Goal: Task Accomplishment & Management: Complete application form

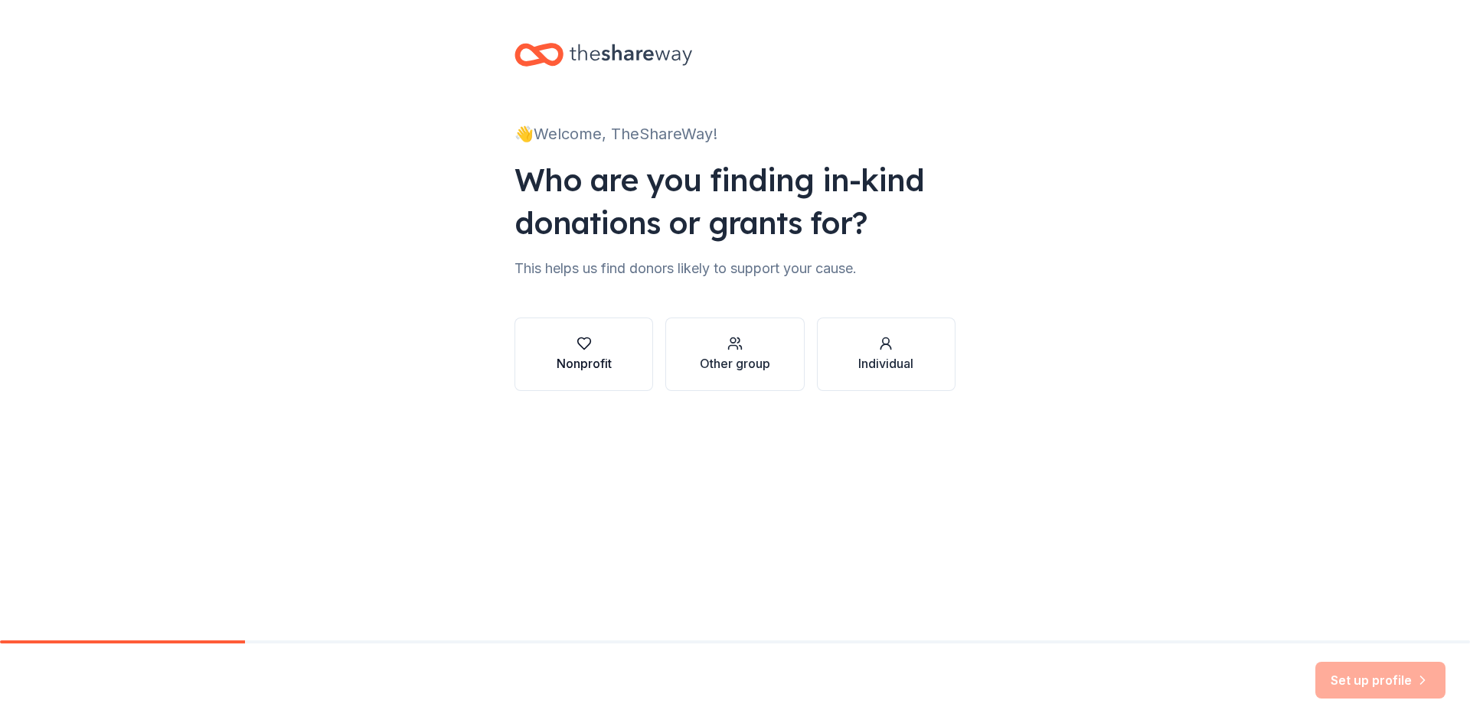
click at [570, 356] on div "Nonprofit" at bounding box center [584, 363] width 55 height 18
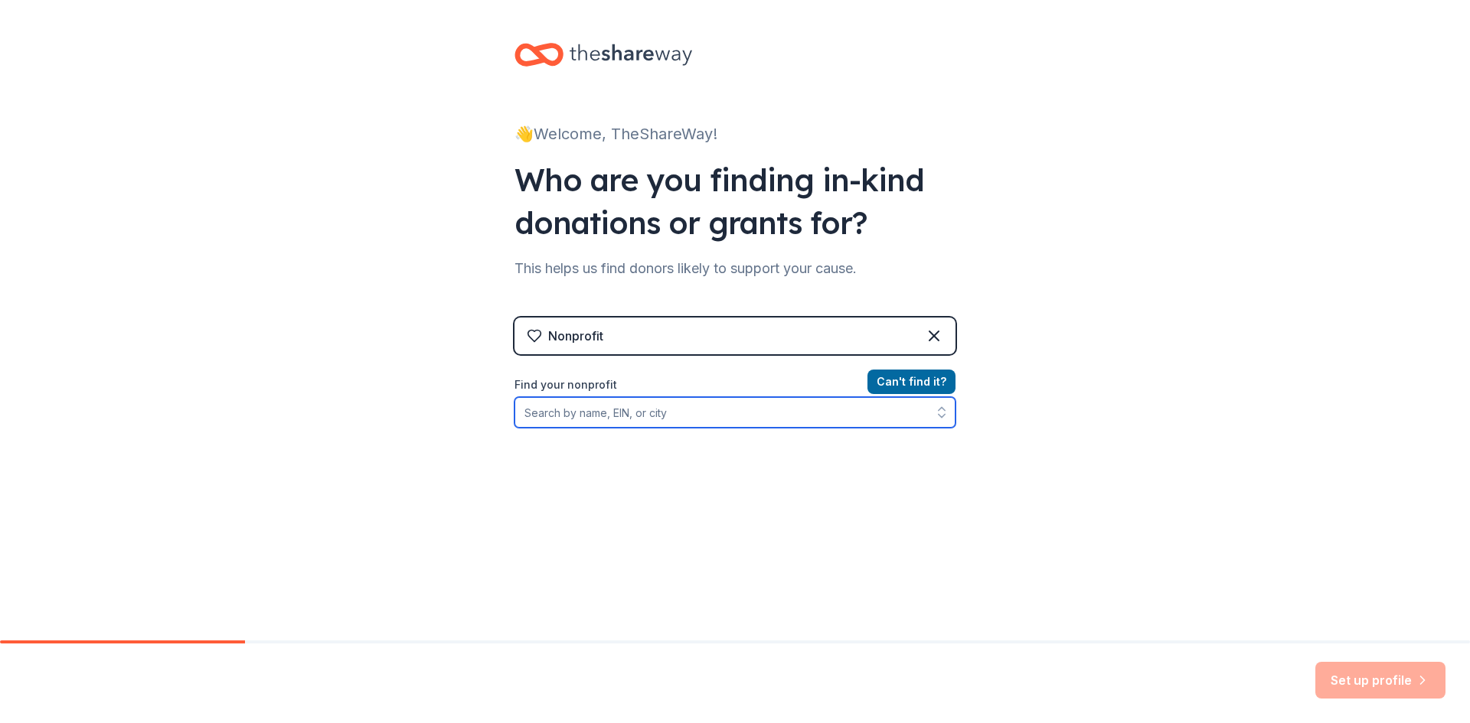
click at [663, 423] on input "Find your nonprofit" at bounding box center [734, 412] width 441 height 31
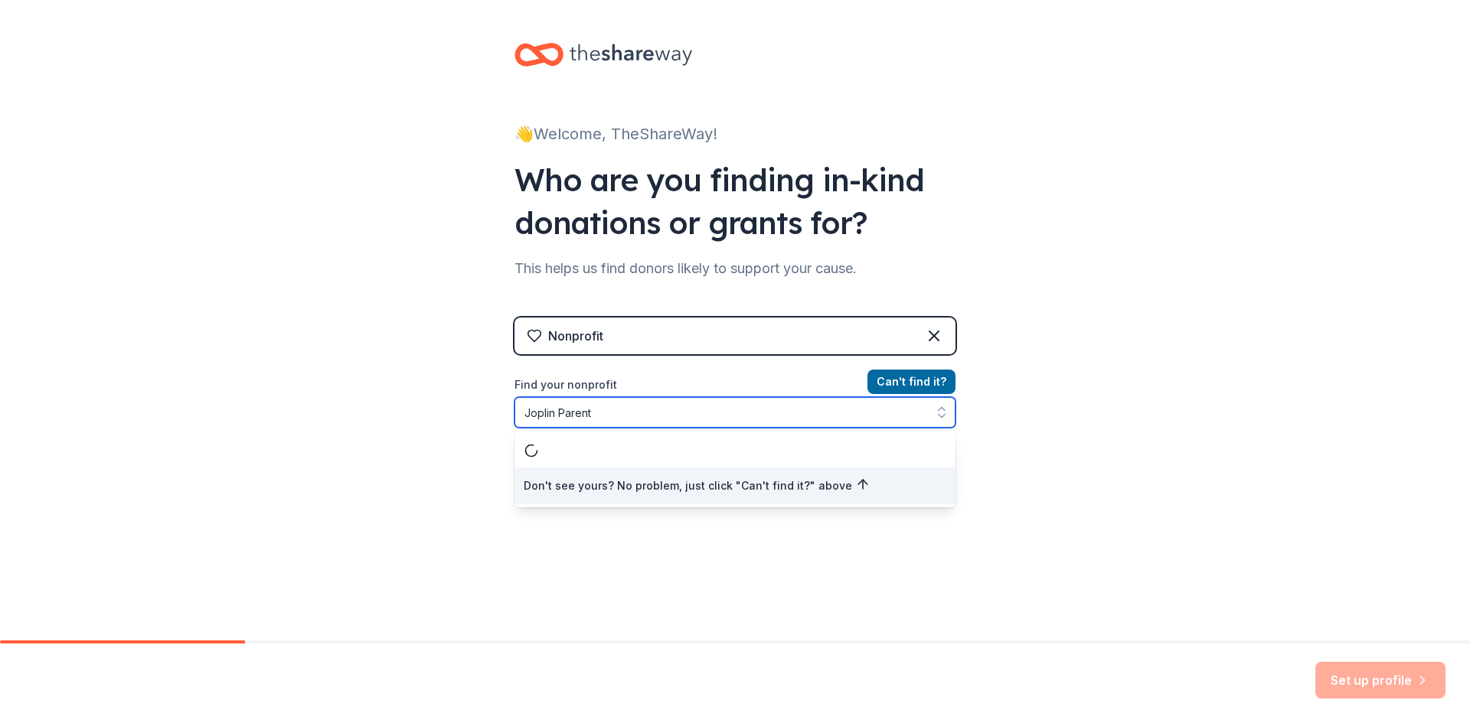
type input "Joplin Parent-"
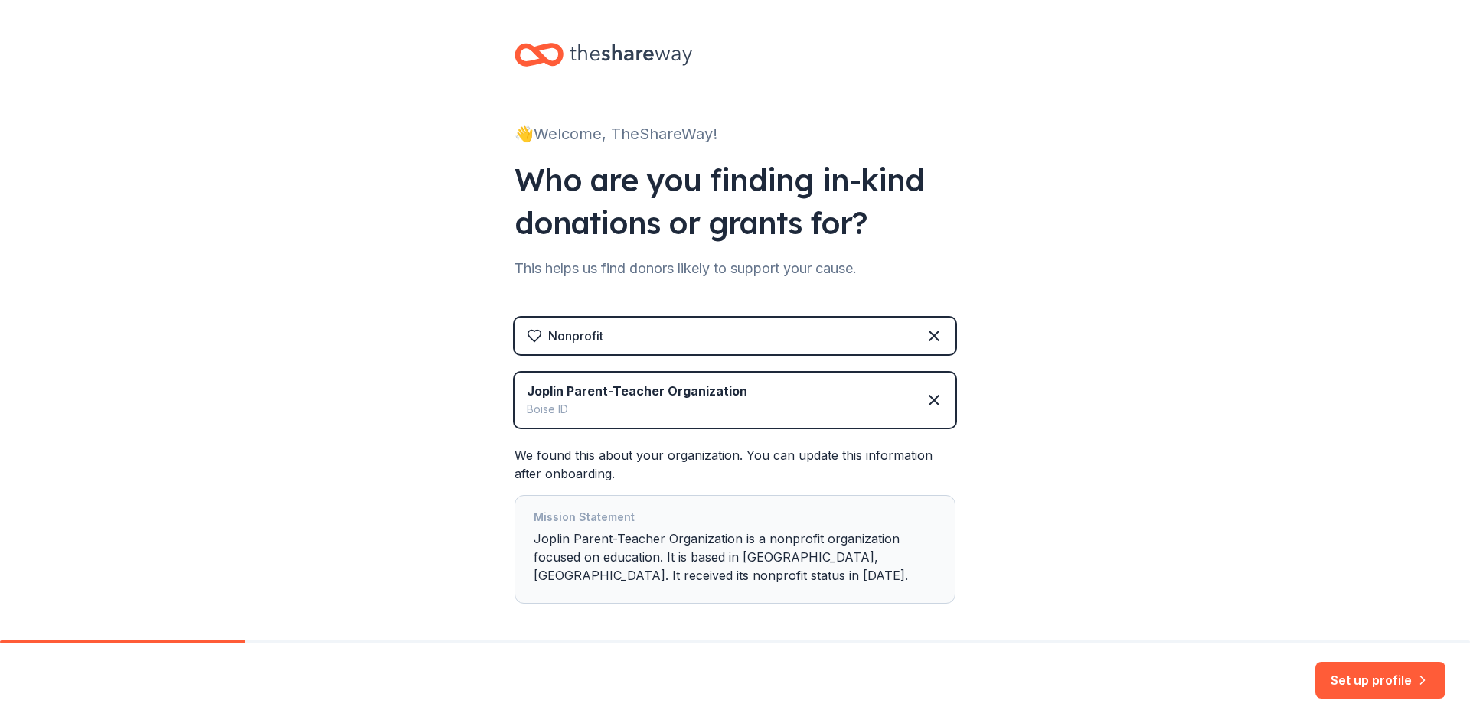
scroll to position [67, 0]
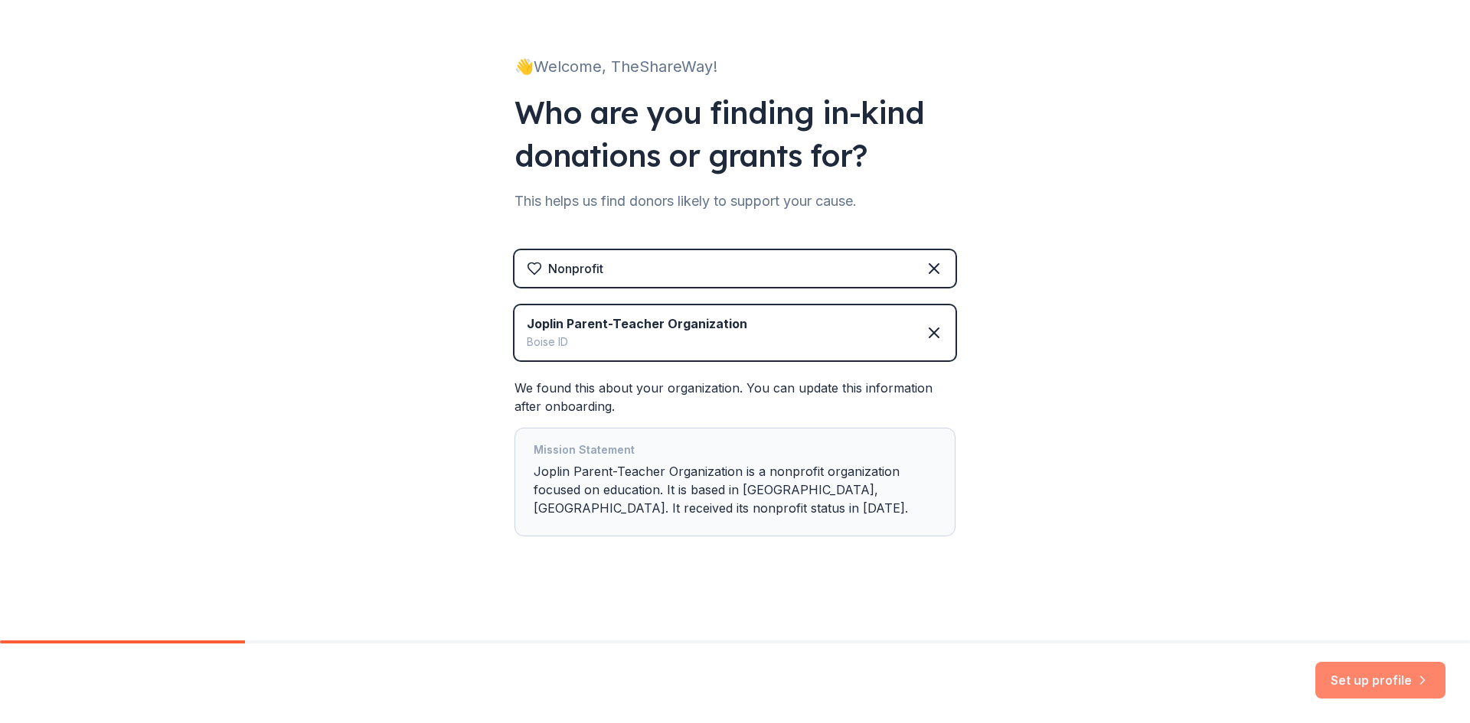
click at [1389, 688] on button "Set up profile" at bounding box center [1380, 680] width 130 height 37
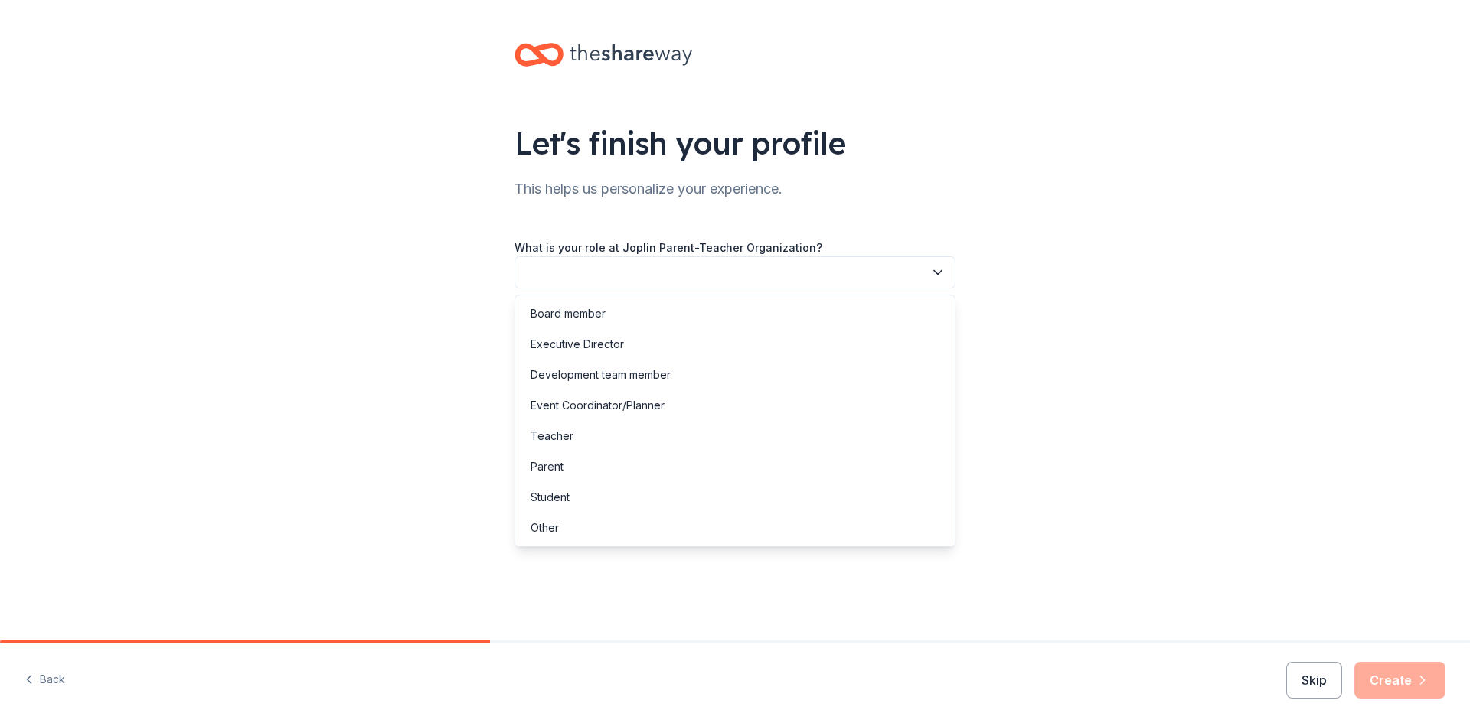
click at [671, 266] on button "button" at bounding box center [734, 272] width 441 height 32
click at [639, 337] on div "Executive Director" at bounding box center [734, 344] width 433 height 31
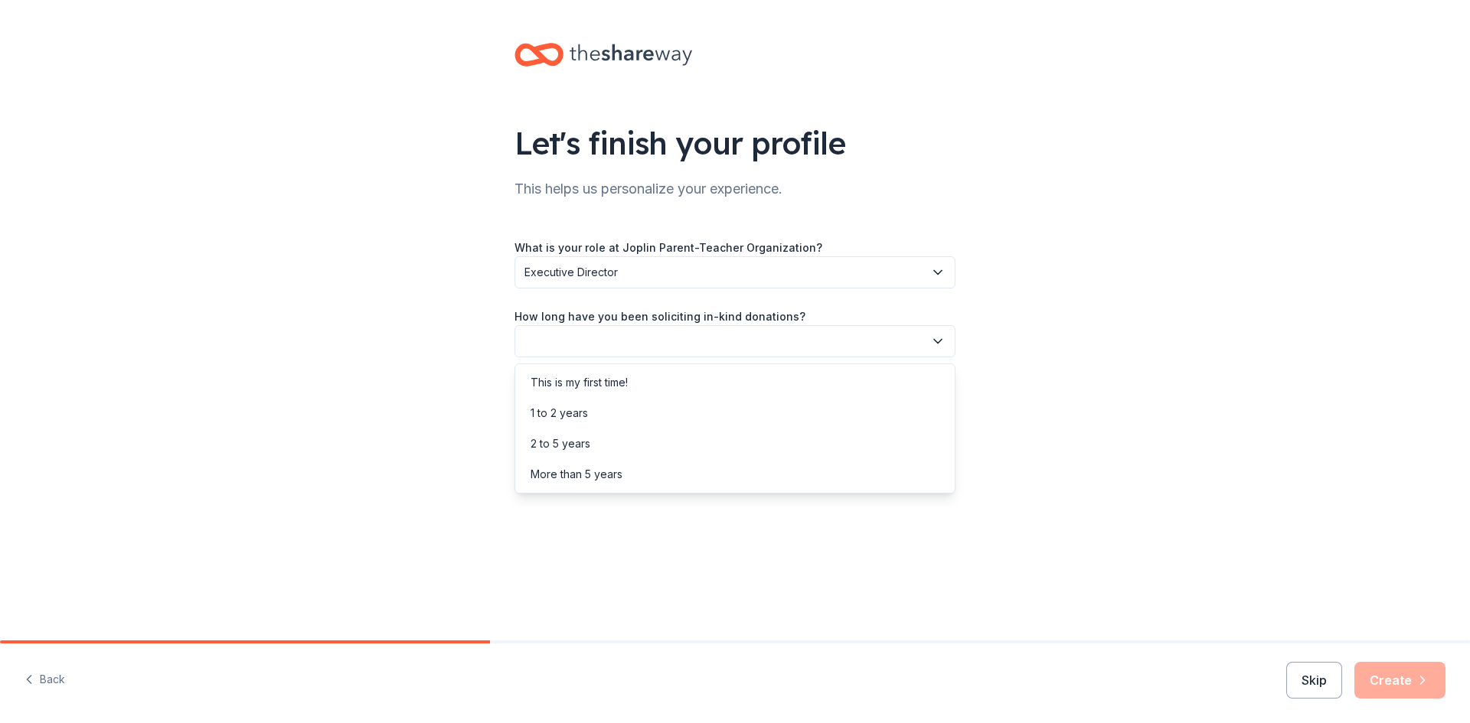
click at [639, 337] on button "button" at bounding box center [734, 341] width 441 height 32
click at [587, 385] on div "This is my first time!" at bounding box center [579, 383] width 97 height 18
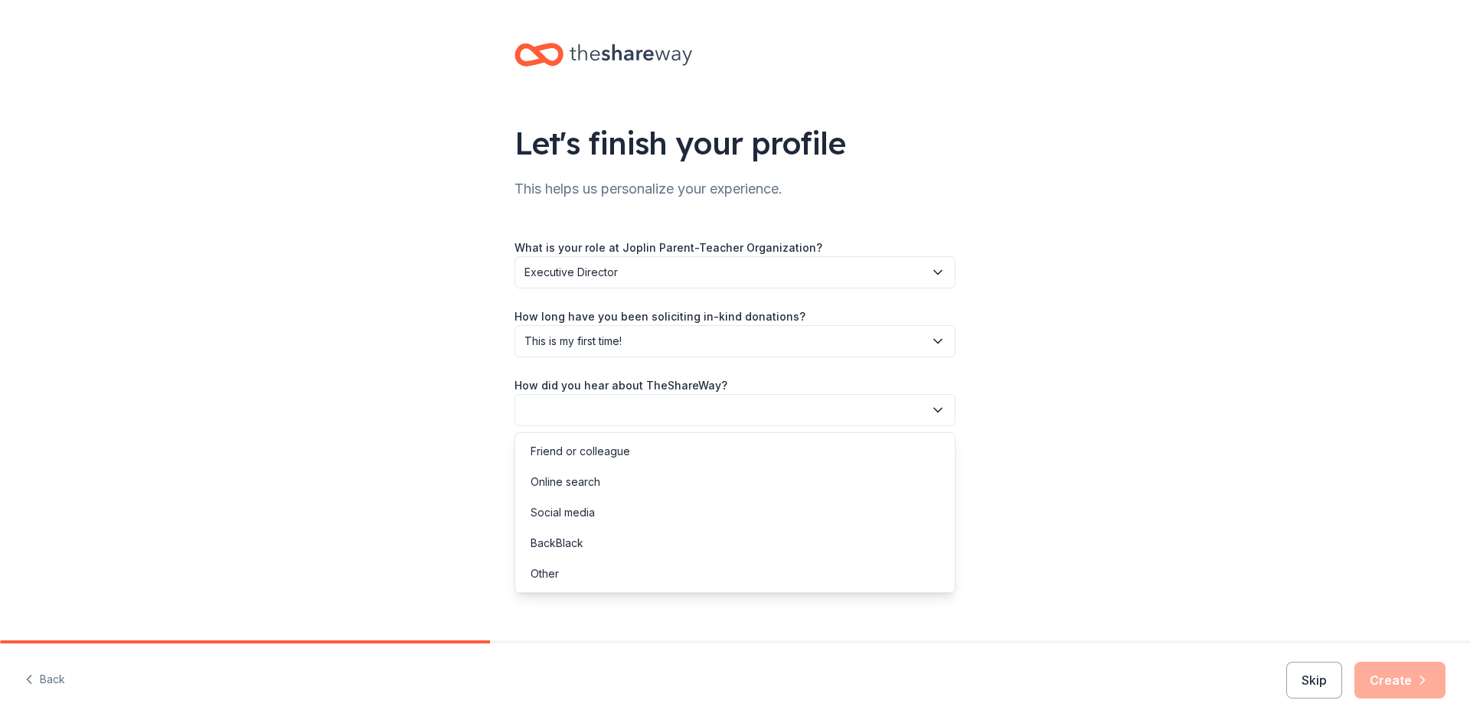
click at [612, 408] on button "button" at bounding box center [734, 410] width 441 height 32
click at [612, 482] on div "Online search" at bounding box center [734, 482] width 433 height 31
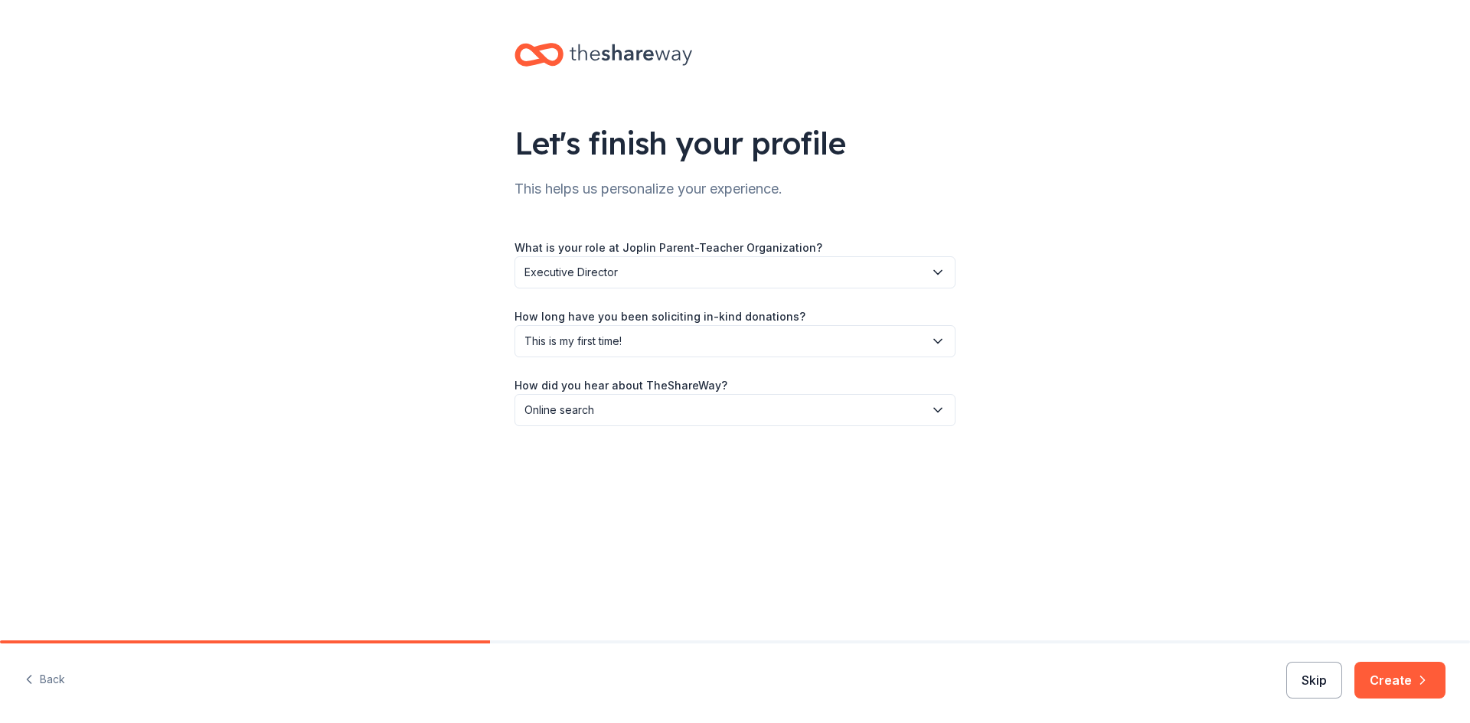
click at [1329, 678] on button "Skip" at bounding box center [1314, 680] width 56 height 37
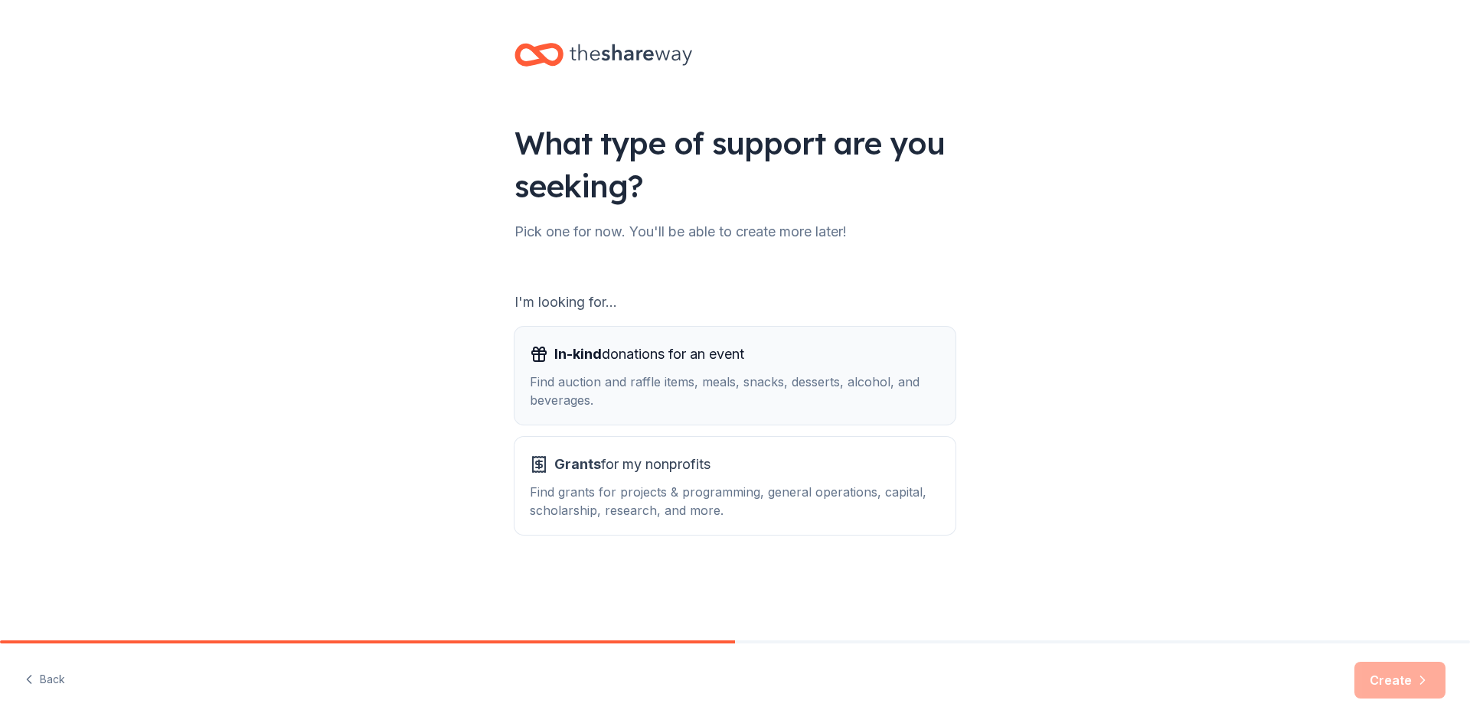
click at [688, 353] on span "In-kind donations for an event" at bounding box center [649, 354] width 190 height 24
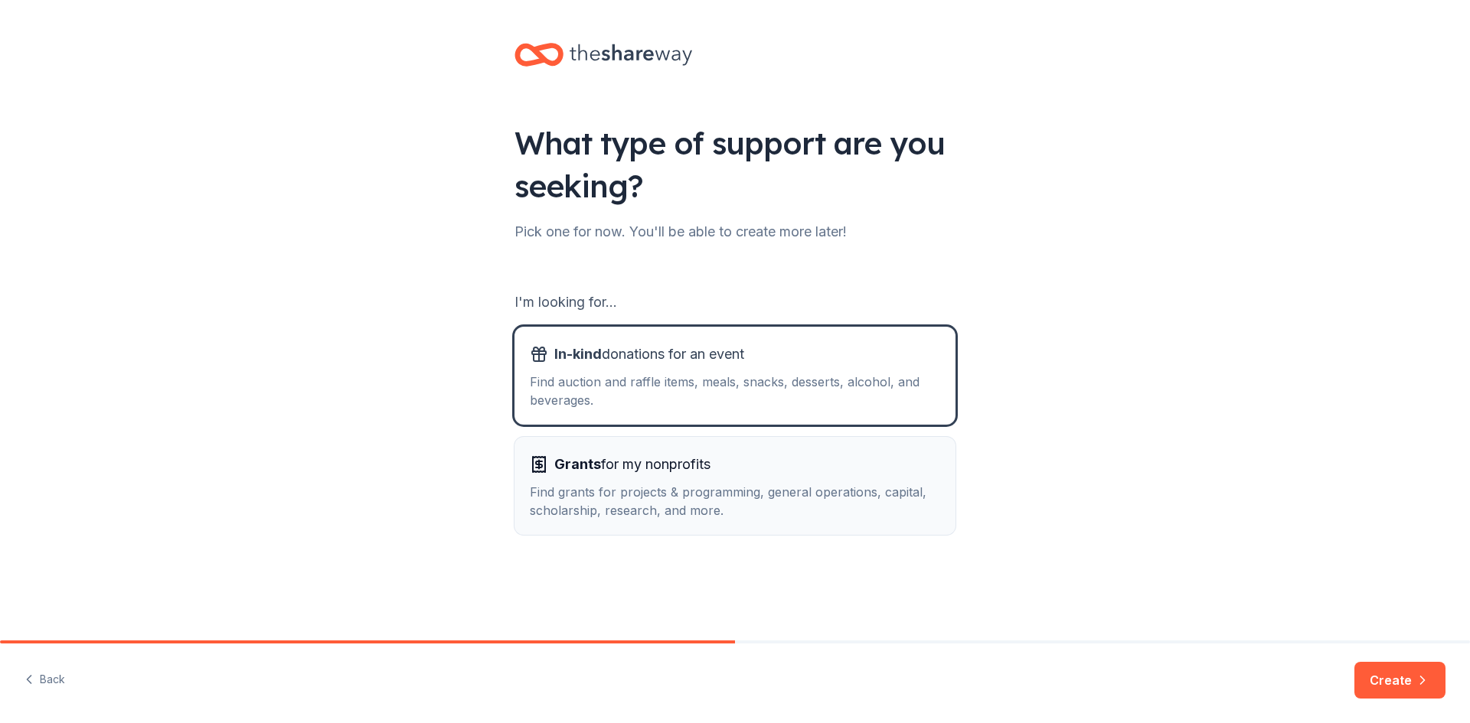
click at [677, 495] on div "Find grants for projects & programming, general operations, capital, scholarshi…" at bounding box center [735, 501] width 410 height 37
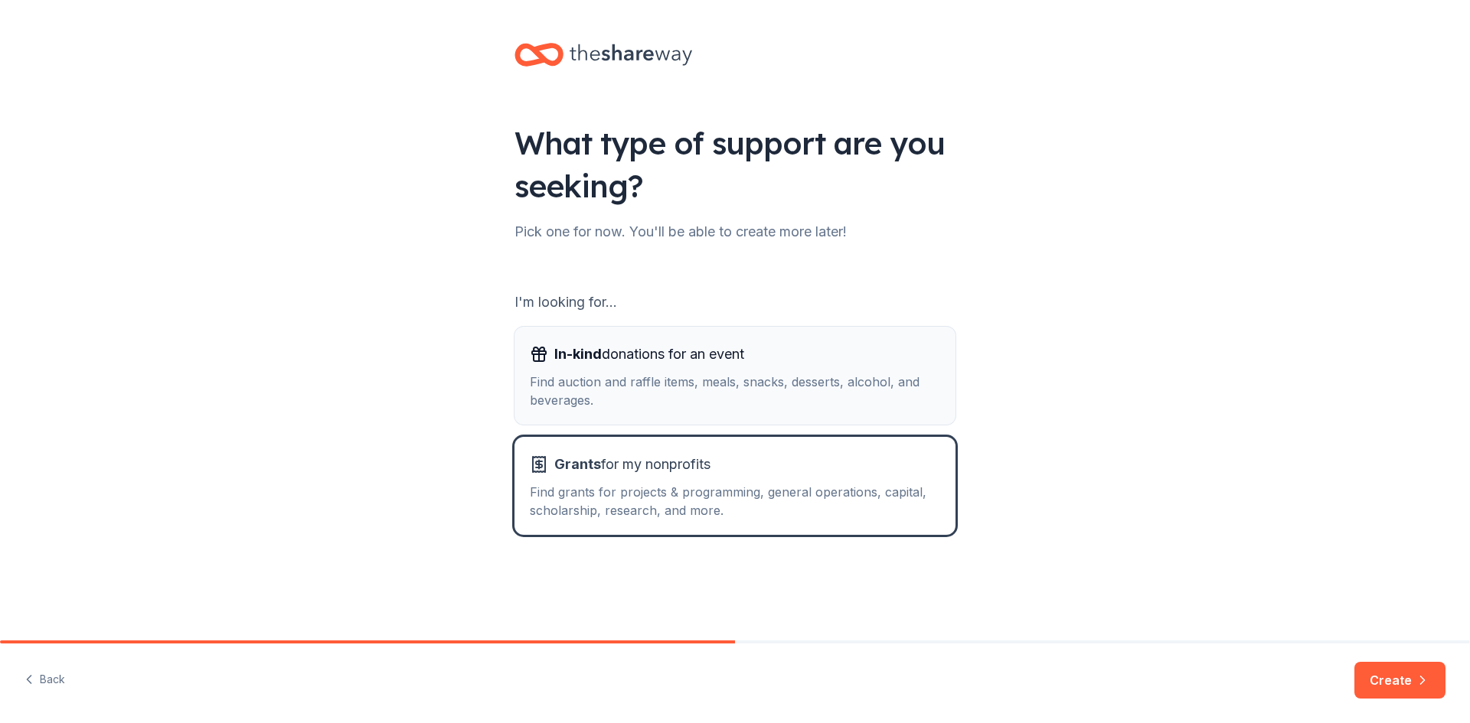
click at [652, 376] on div "Find auction and raffle items, meals, snacks, desserts, alcohol, and beverages." at bounding box center [735, 391] width 410 height 37
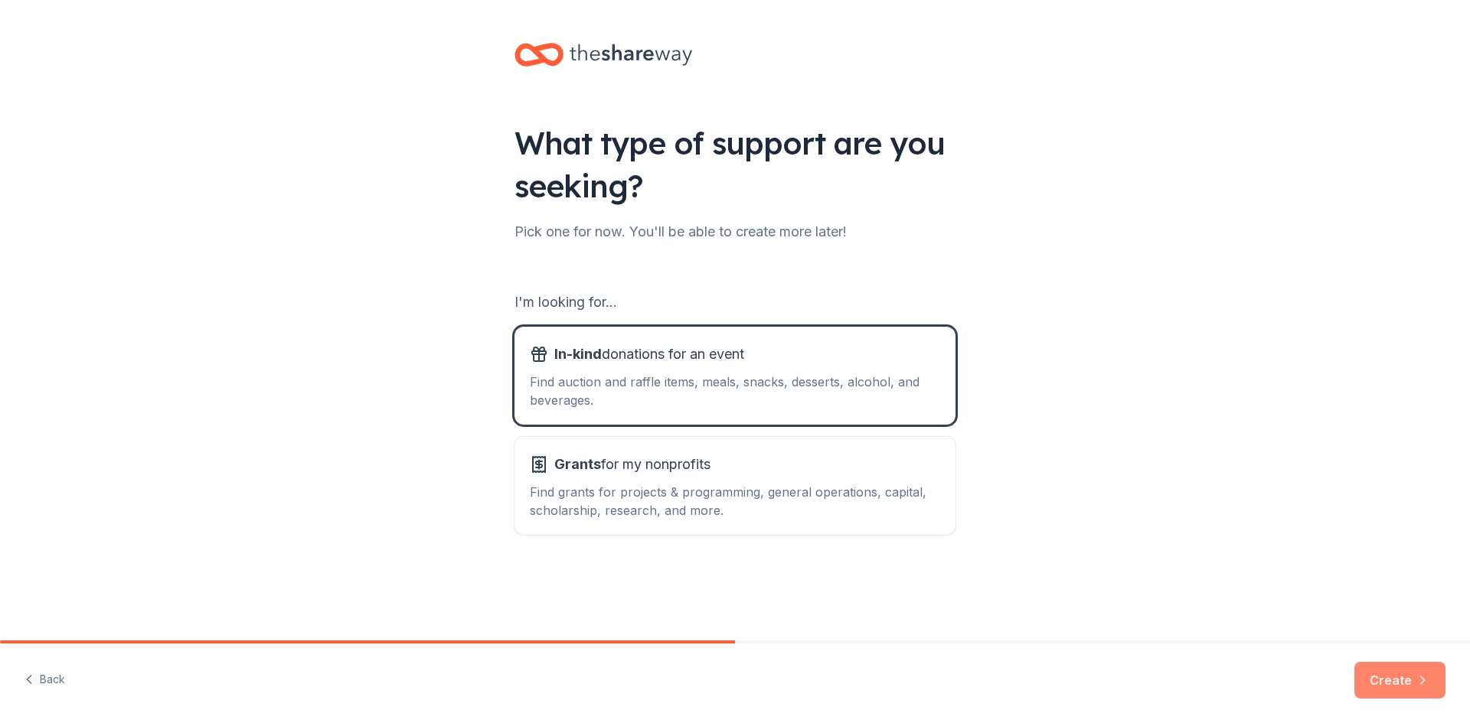
click at [1396, 675] on button "Create" at bounding box center [1399, 680] width 91 height 37
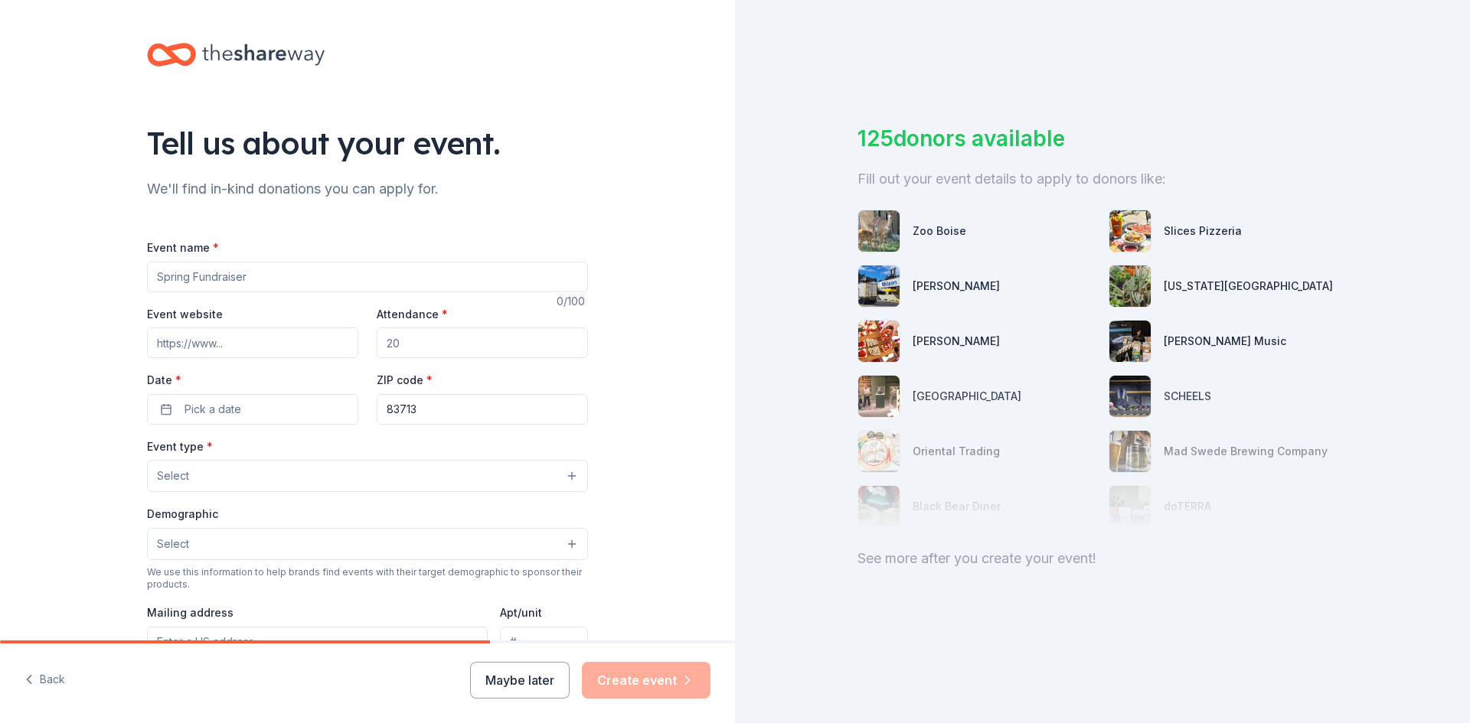
click at [243, 283] on input "Event name *" at bounding box center [367, 277] width 441 height 31
type input "[DATE]"
click at [446, 347] on input "Attendance *" at bounding box center [482, 343] width 211 height 31
type input "500"
click at [196, 409] on span "Pick a date" at bounding box center [213, 409] width 57 height 18
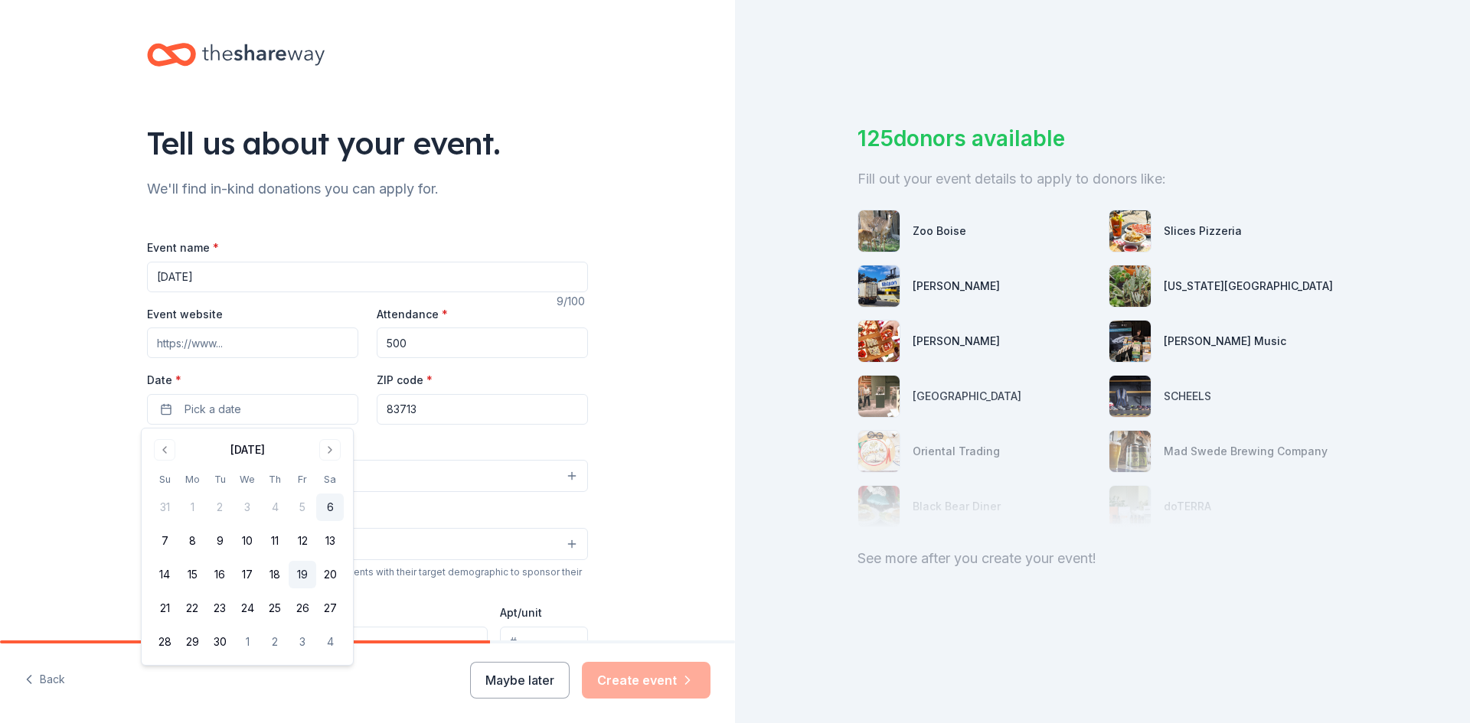
click at [305, 572] on button "19" at bounding box center [303, 575] width 28 height 28
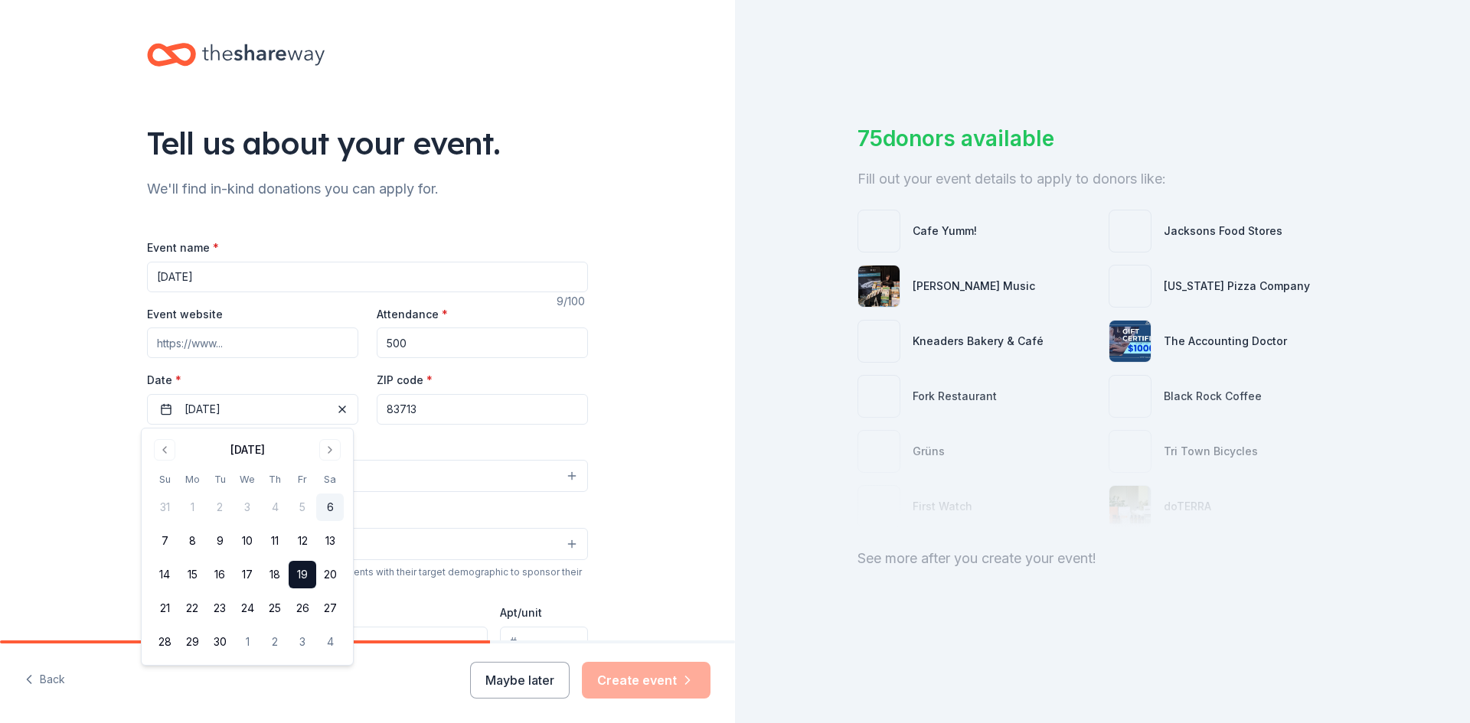
click at [678, 475] on div "Tell us about your event. We'll find in-kind donations you can apply for. Event…" at bounding box center [367, 509] width 735 height 1019
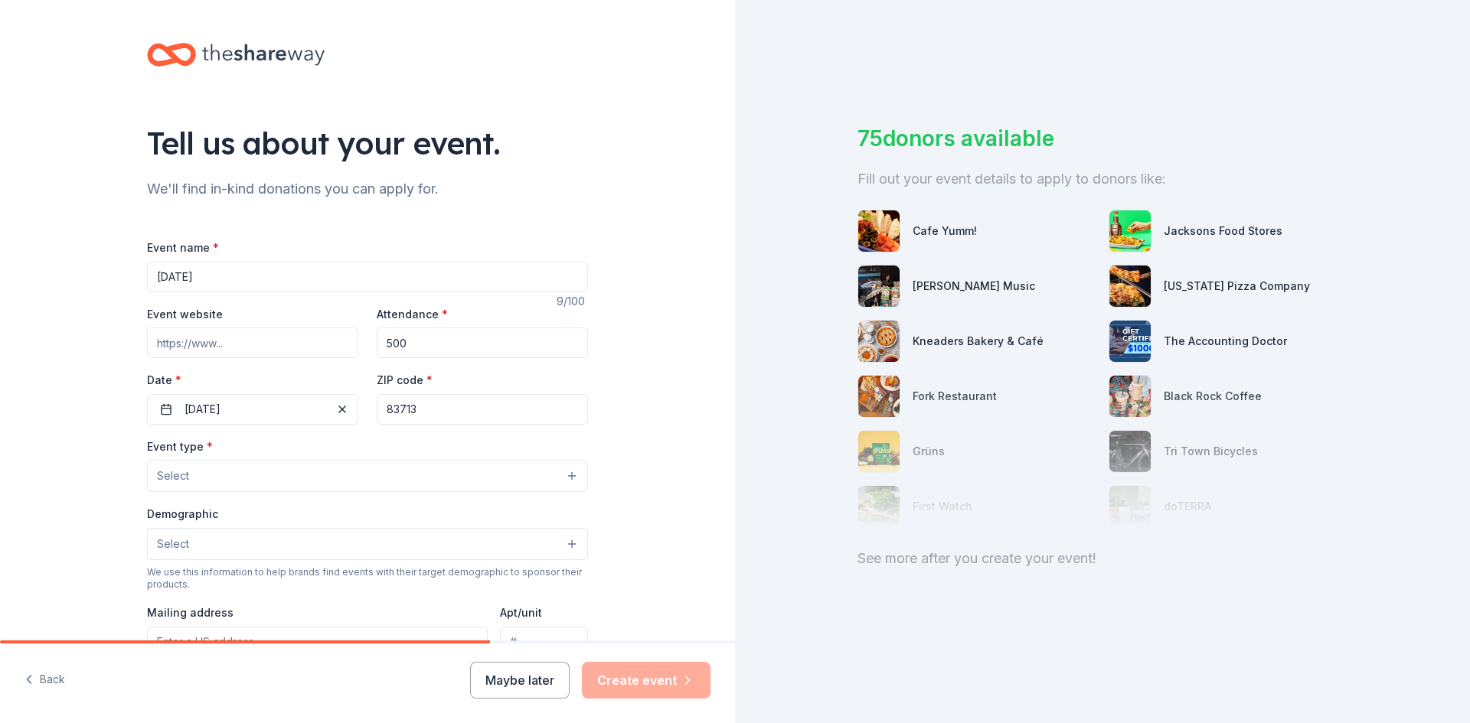
click at [335, 475] on button "Select" at bounding box center [367, 476] width 441 height 32
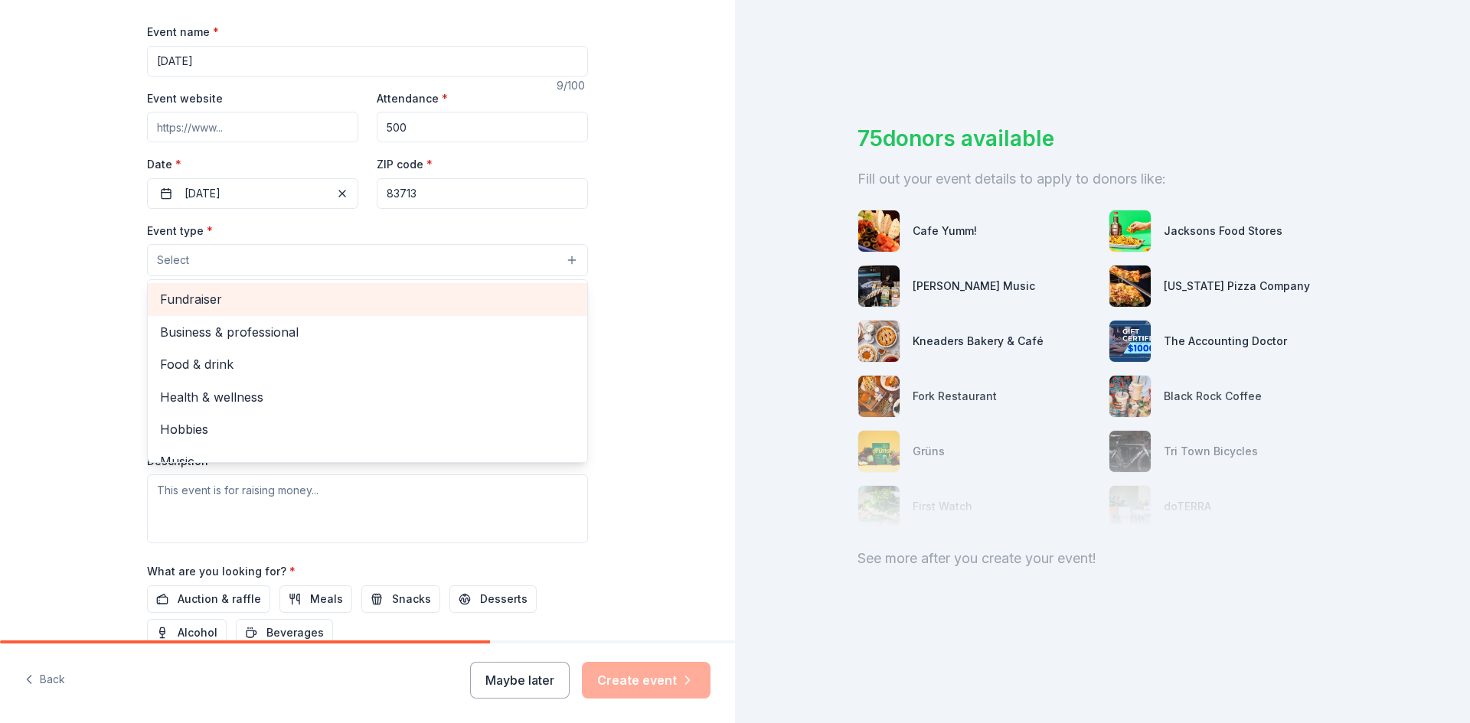
click at [349, 300] on span "Fundraiser" at bounding box center [367, 299] width 415 height 20
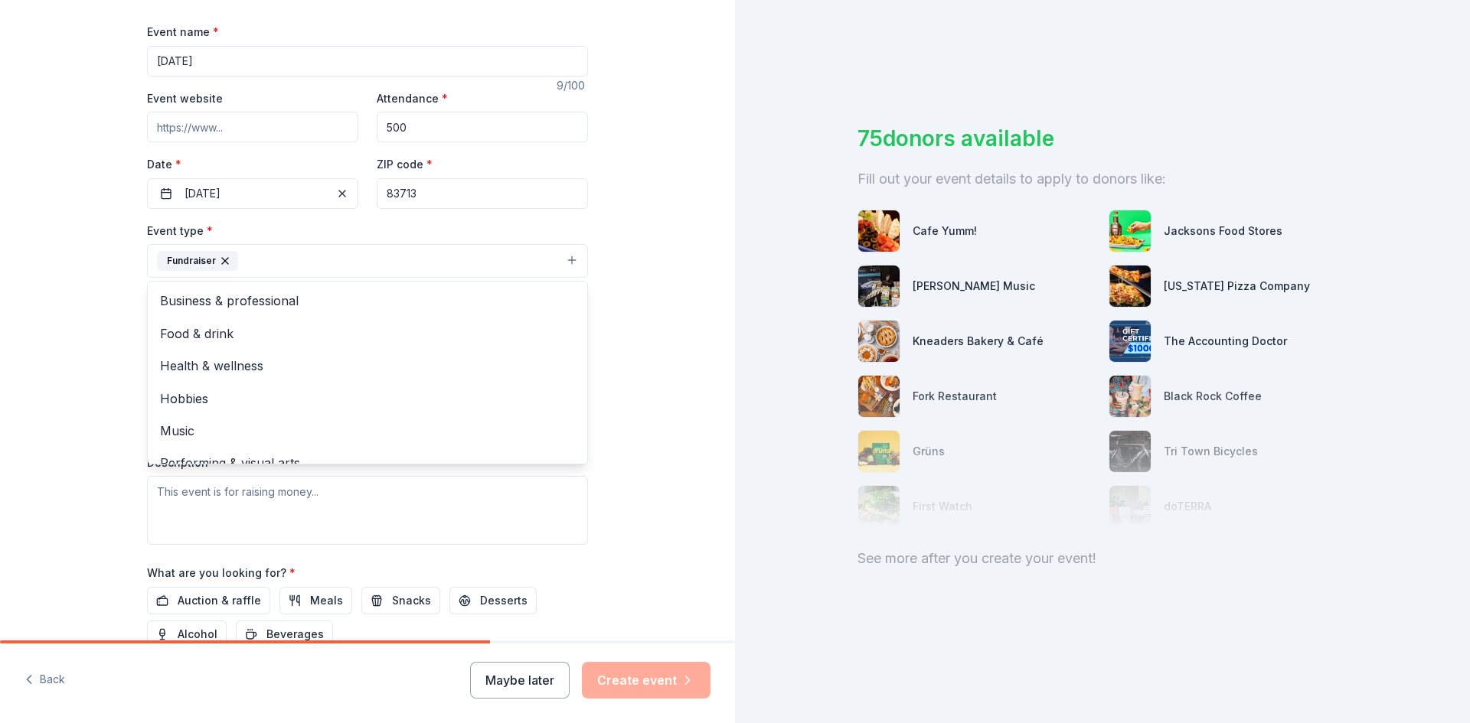
click at [44, 286] on div "Tell us about your event. We'll find in-kind donations you can apply for. Event…" at bounding box center [367, 294] width 735 height 1021
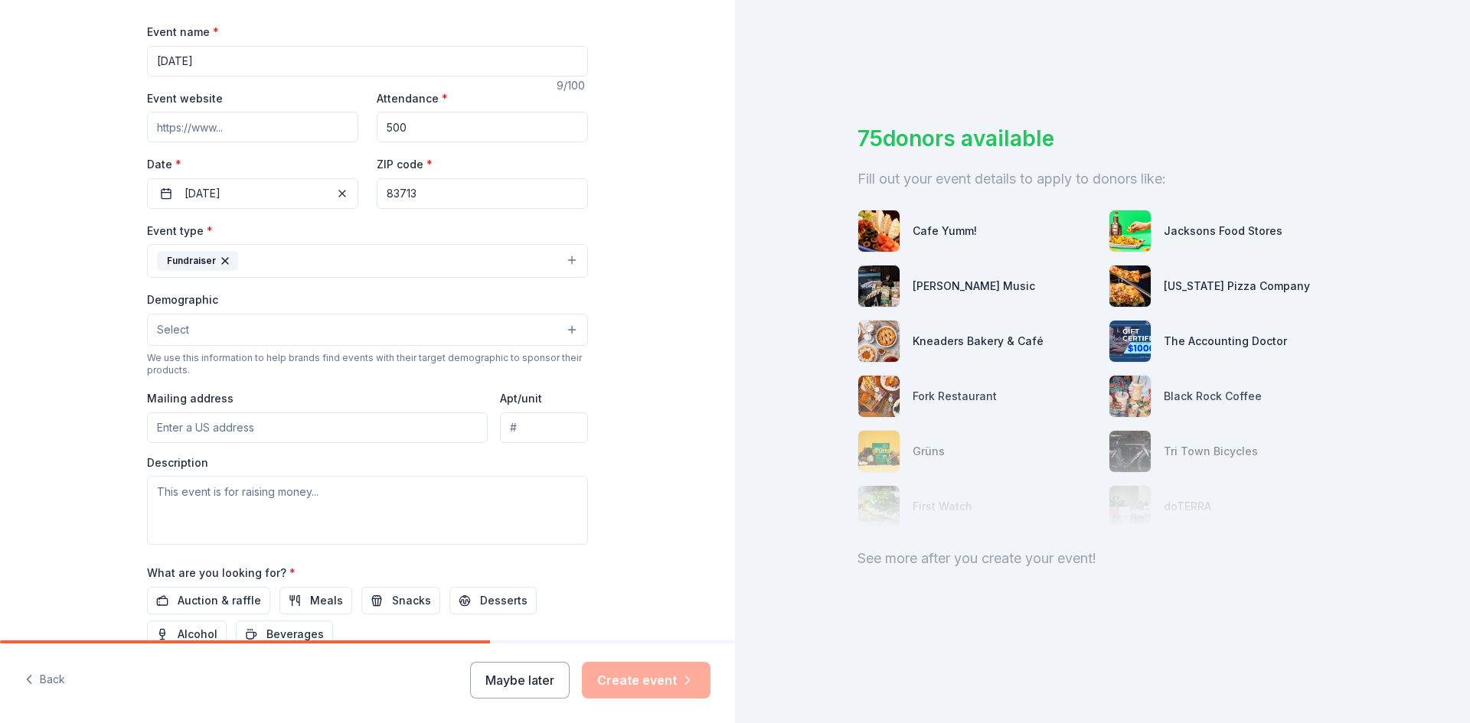
click at [267, 269] on button "Fundraiser" at bounding box center [367, 261] width 441 height 34
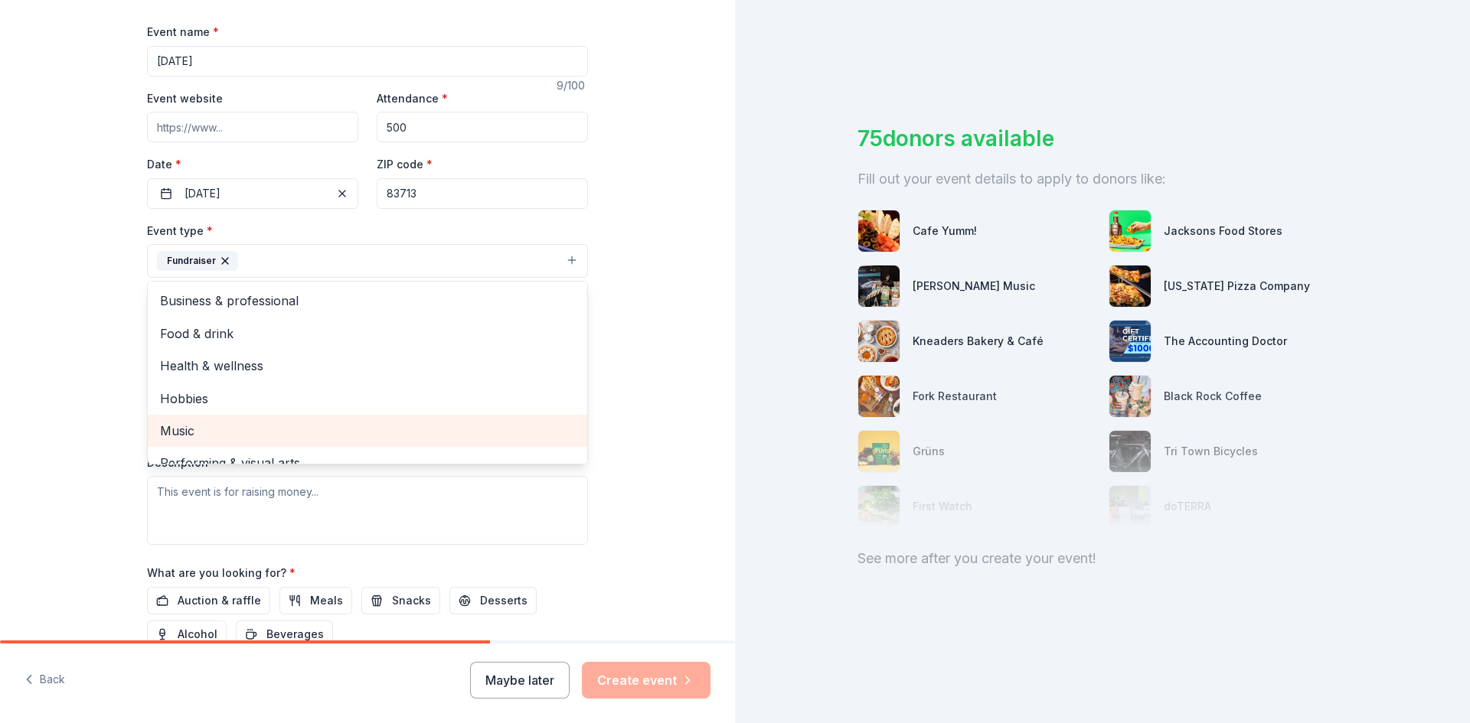
scroll to position [18, 0]
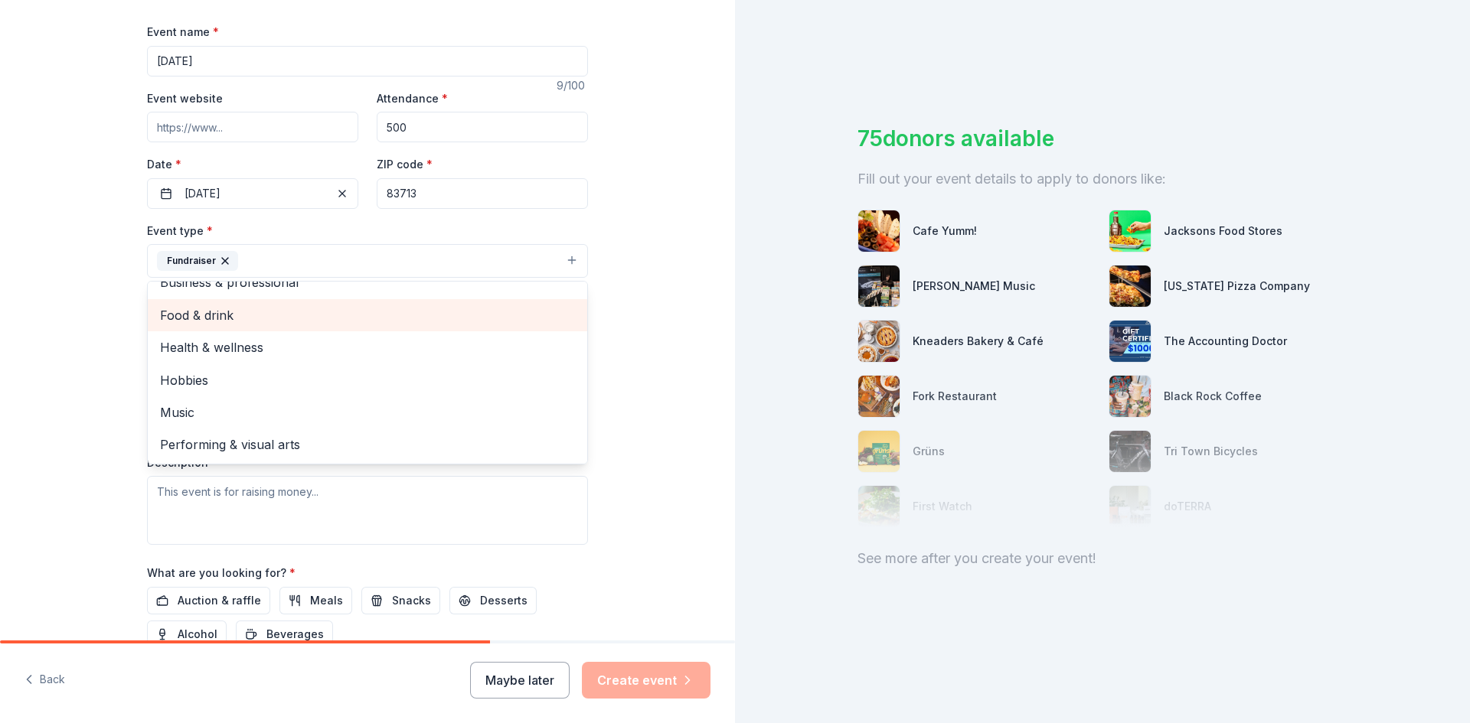
click at [266, 324] on span "Food & drink" at bounding box center [367, 315] width 415 height 20
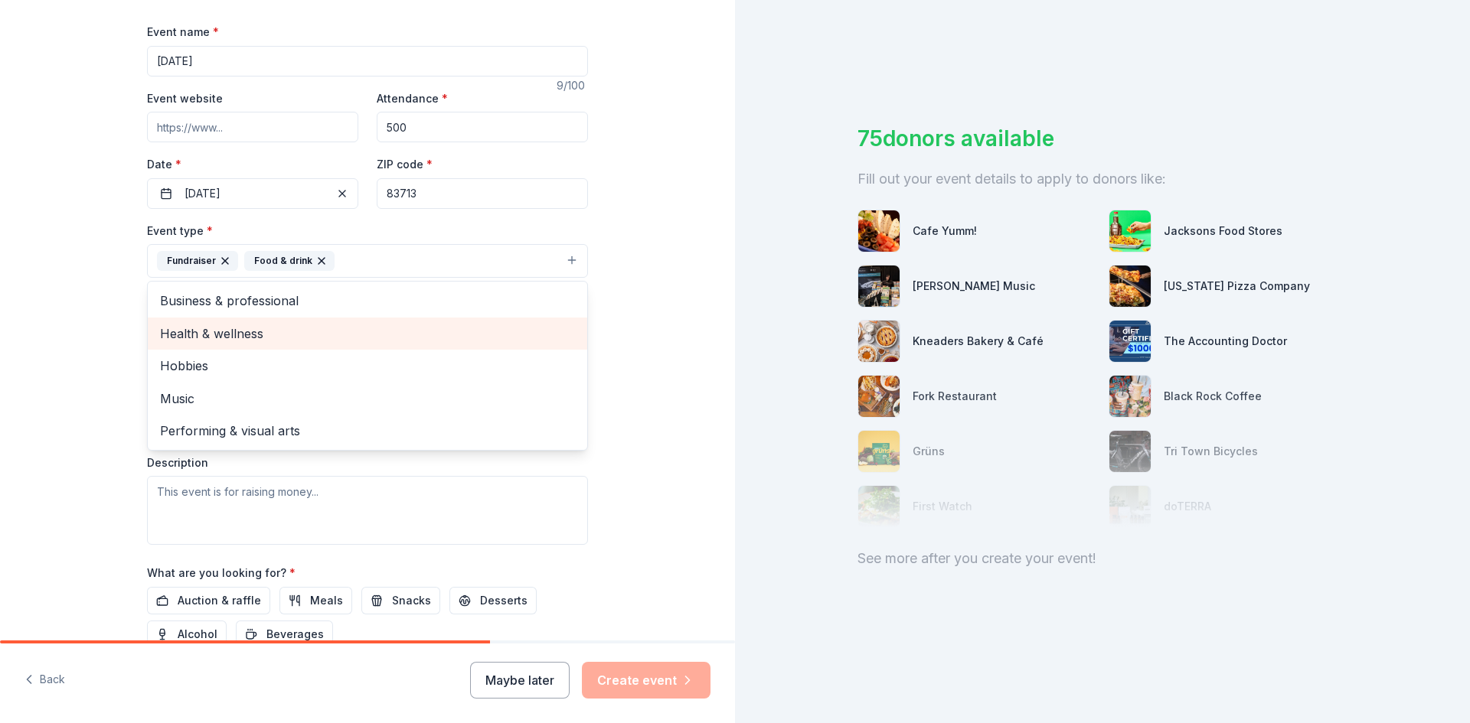
scroll to position [0, 0]
click at [107, 360] on div "Tell us about your event. We'll find in-kind donations you can apply for. Event…" at bounding box center [367, 294] width 735 height 1021
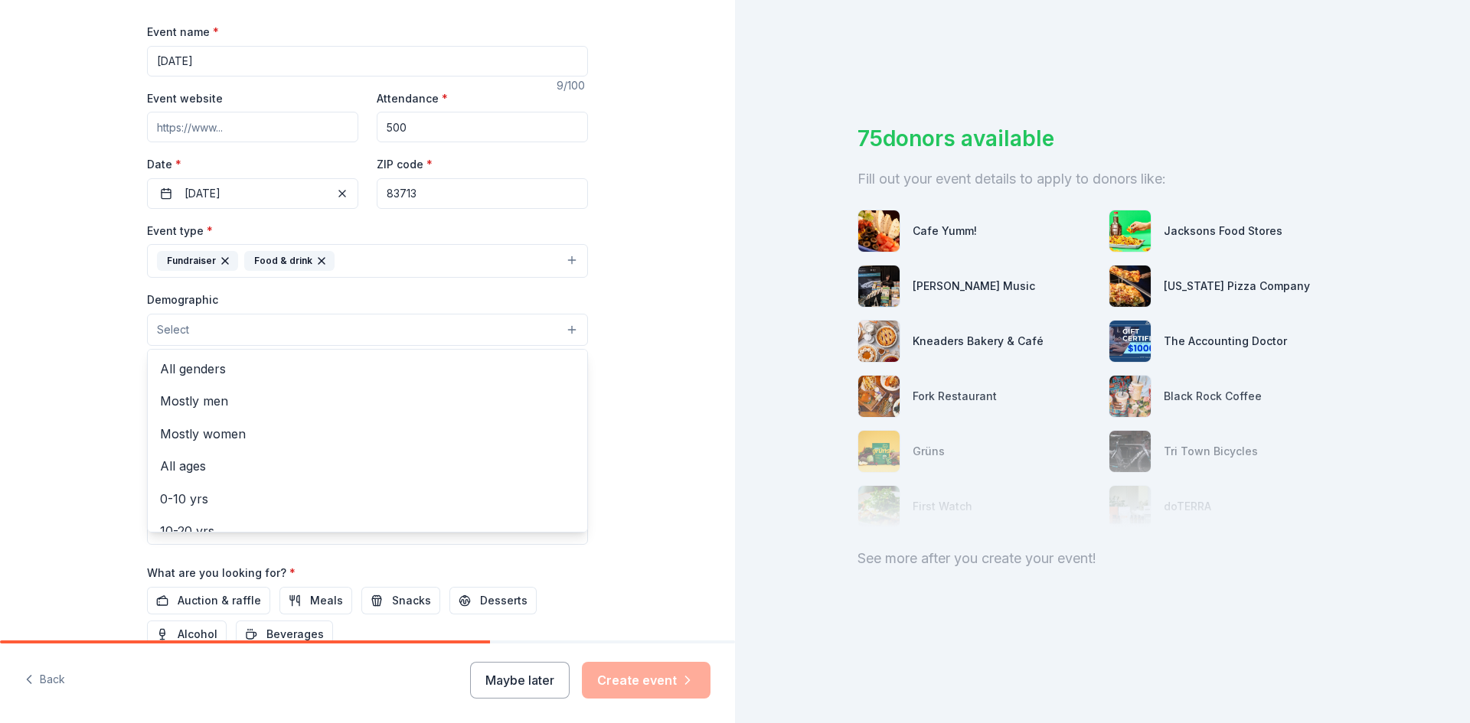
click at [163, 341] on button "Select" at bounding box center [367, 330] width 441 height 32
click at [194, 464] on span "All ages" at bounding box center [367, 466] width 415 height 20
click at [47, 448] on div "Tell us about your event. We'll find in-kind donations you can apply for. Event…" at bounding box center [367, 295] width 735 height 1022
click at [302, 325] on button "All ages" at bounding box center [367, 331] width 441 height 34
click at [288, 377] on span "All genders" at bounding box center [367, 371] width 415 height 20
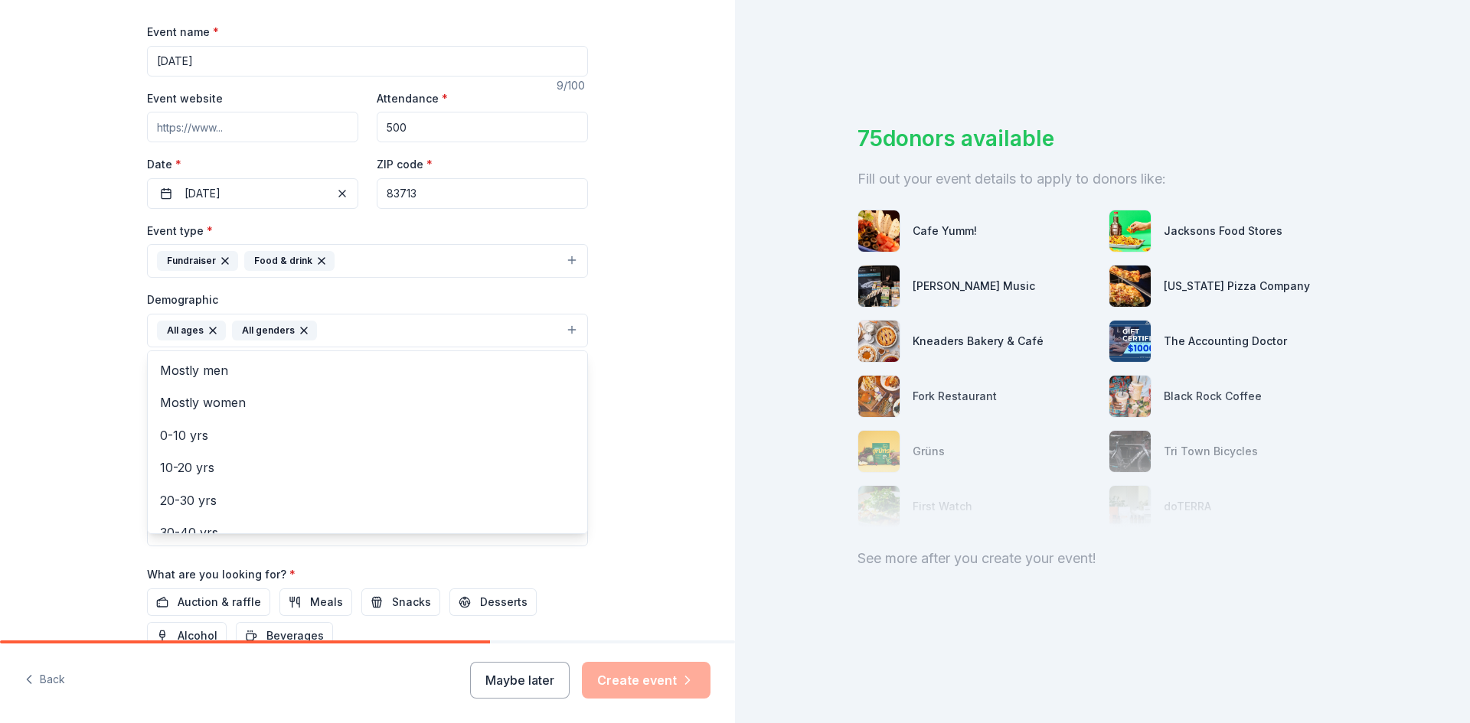
click at [38, 359] on div "Tell us about your event. We'll find in-kind donations you can apply for. Event…" at bounding box center [367, 295] width 735 height 1022
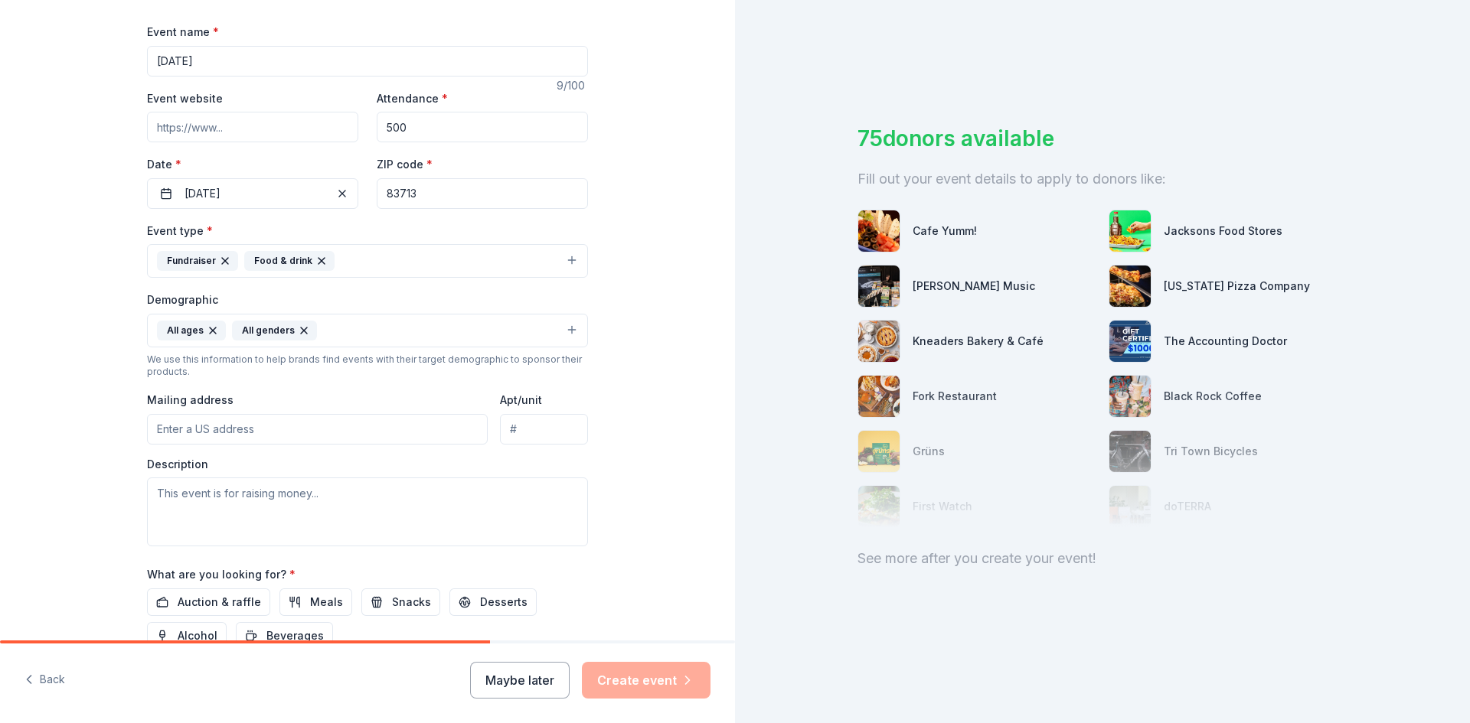
click at [189, 425] on input "Mailing address" at bounding box center [317, 429] width 341 height 31
type input "10281 W De Meyer Street, Boise, ID, 83713"
click at [227, 504] on textarea at bounding box center [367, 512] width 441 height 69
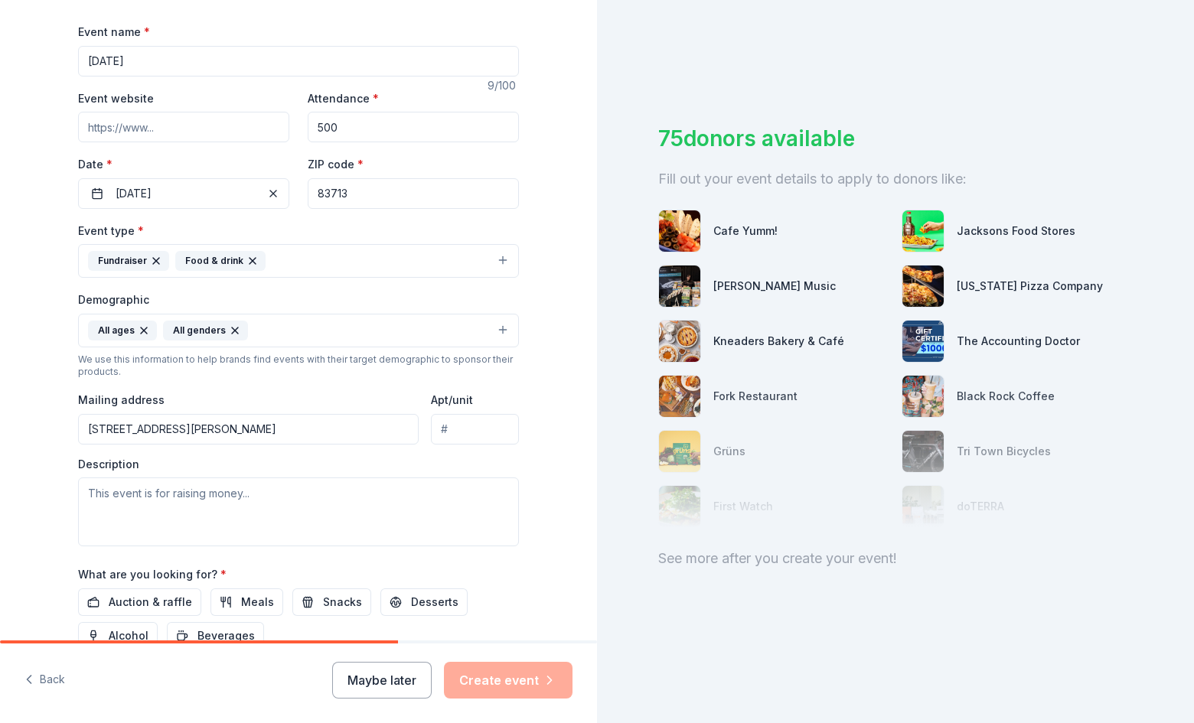
scroll to position [381, 0]
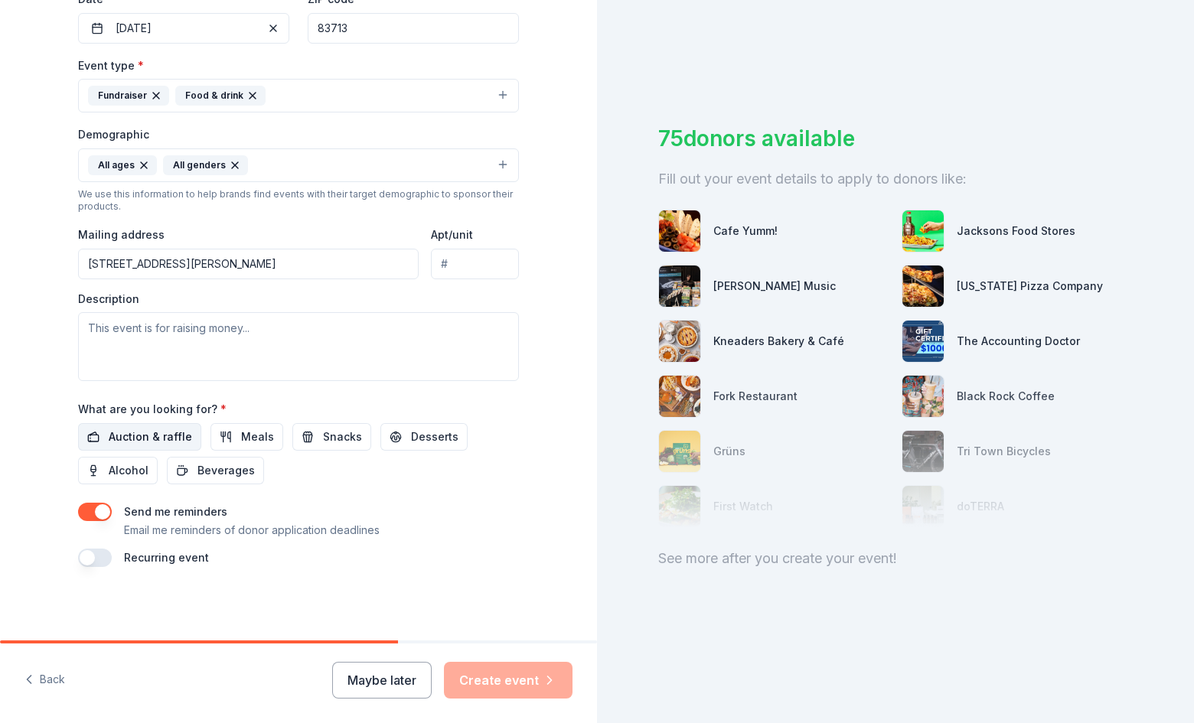
click at [128, 433] on span "Auction & raffle" at bounding box center [150, 437] width 83 height 18
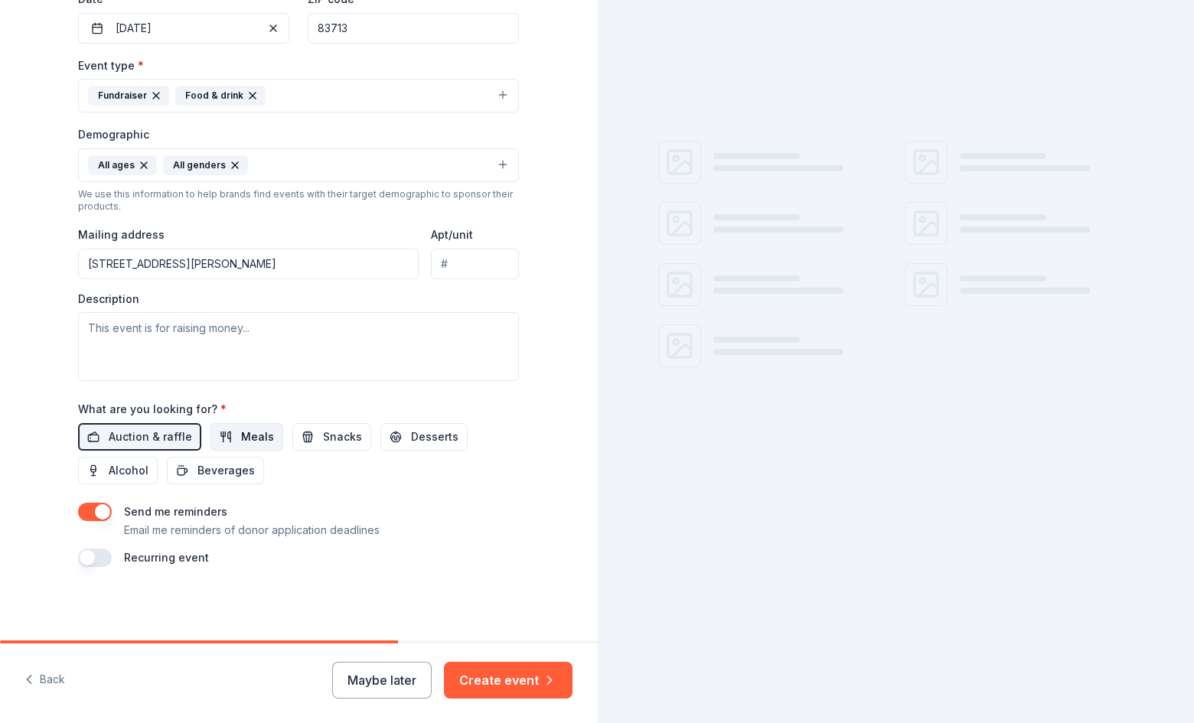
click at [241, 435] on span "Meals" at bounding box center [257, 437] width 33 height 18
click at [323, 433] on span "Snacks" at bounding box center [342, 437] width 39 height 18
click at [392, 437] on button "Desserts" at bounding box center [423, 437] width 87 height 28
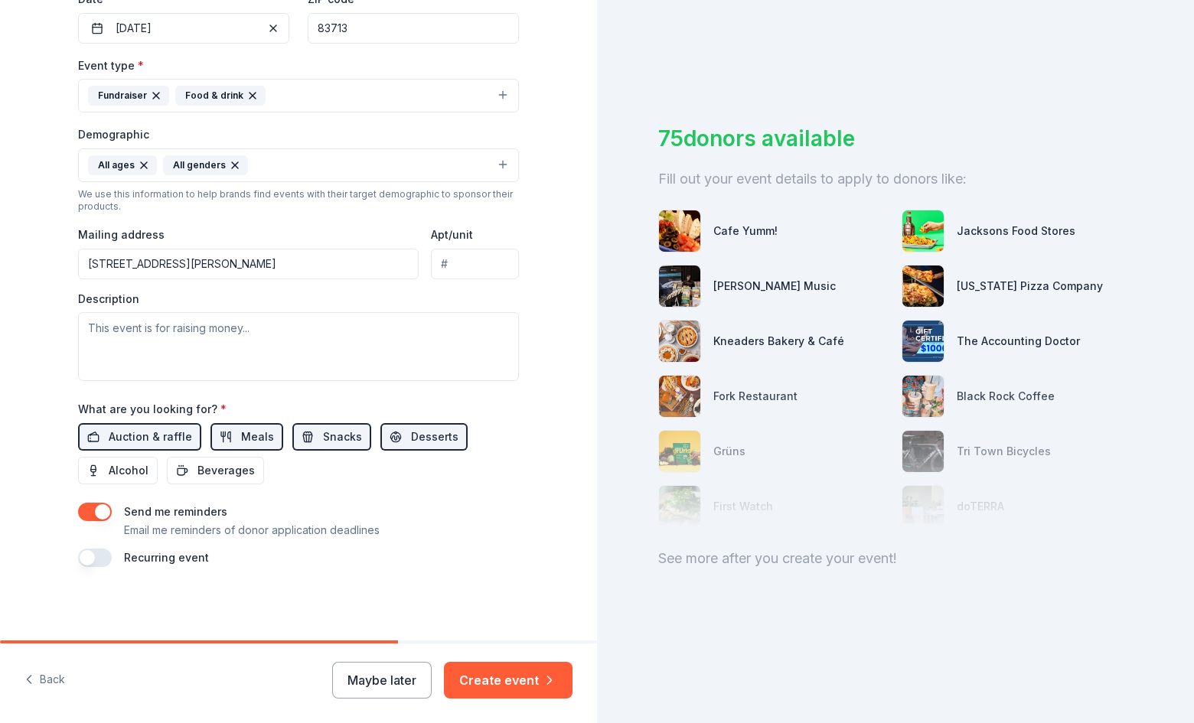
click at [85, 524] on div "Send me reminders Email me reminders of donor application deadlines" at bounding box center [298, 521] width 441 height 37
click at [87, 518] on button "button" at bounding box center [95, 512] width 34 height 18
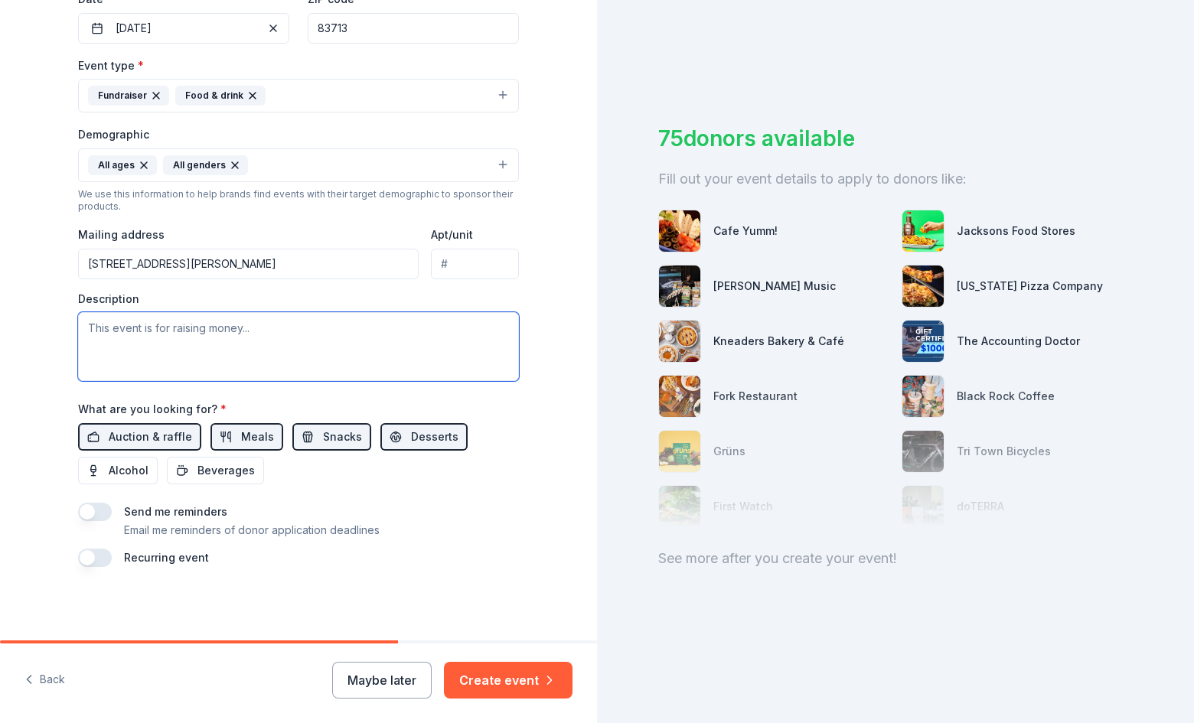
click at [325, 332] on textarea at bounding box center [298, 346] width 441 height 69
paste textarea "Our annual Joplin Carnival is one of the biggest (and most fun!) events of the …"
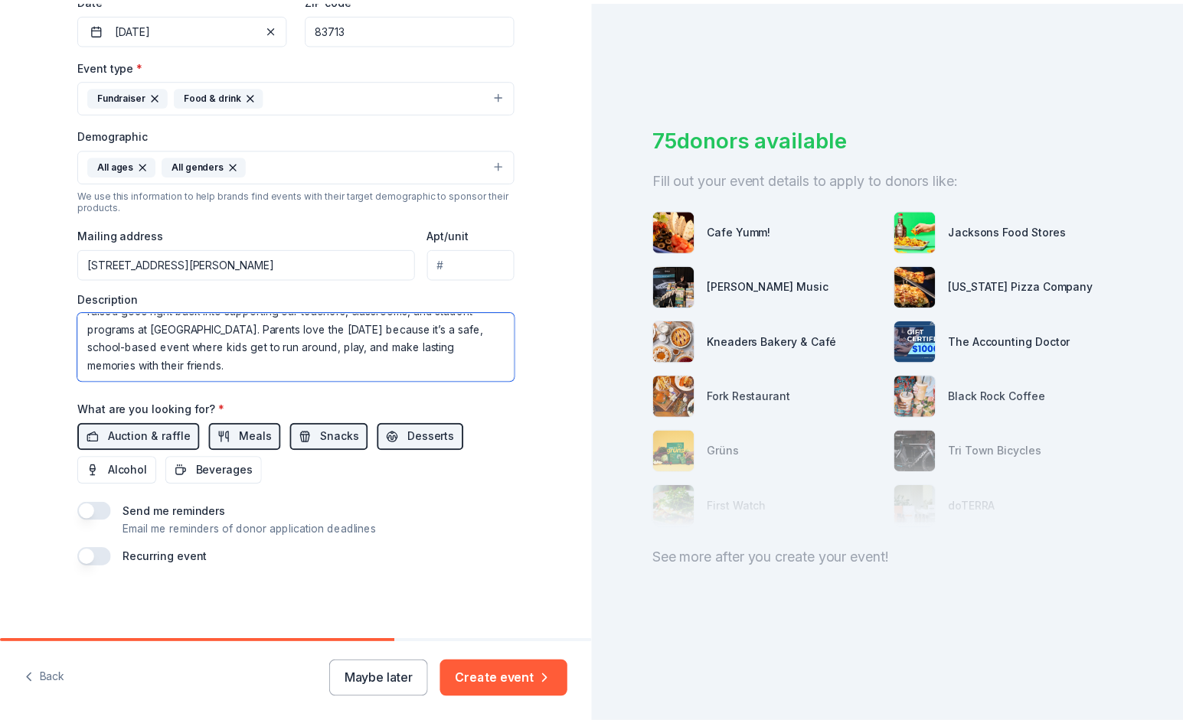
scroll to position [110, 0]
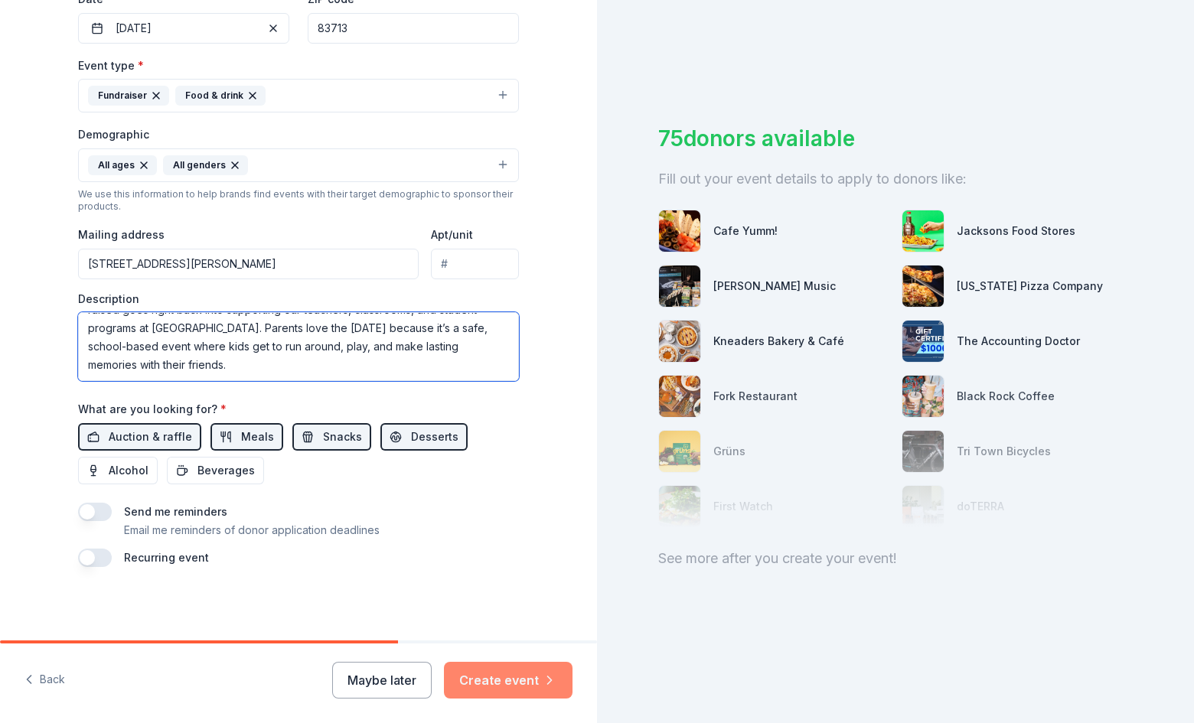
type textarea "Our annual Joplin Carnival is one of the biggest (and most fun!) events of the …"
click at [495, 691] on button "Create event" at bounding box center [508, 680] width 129 height 37
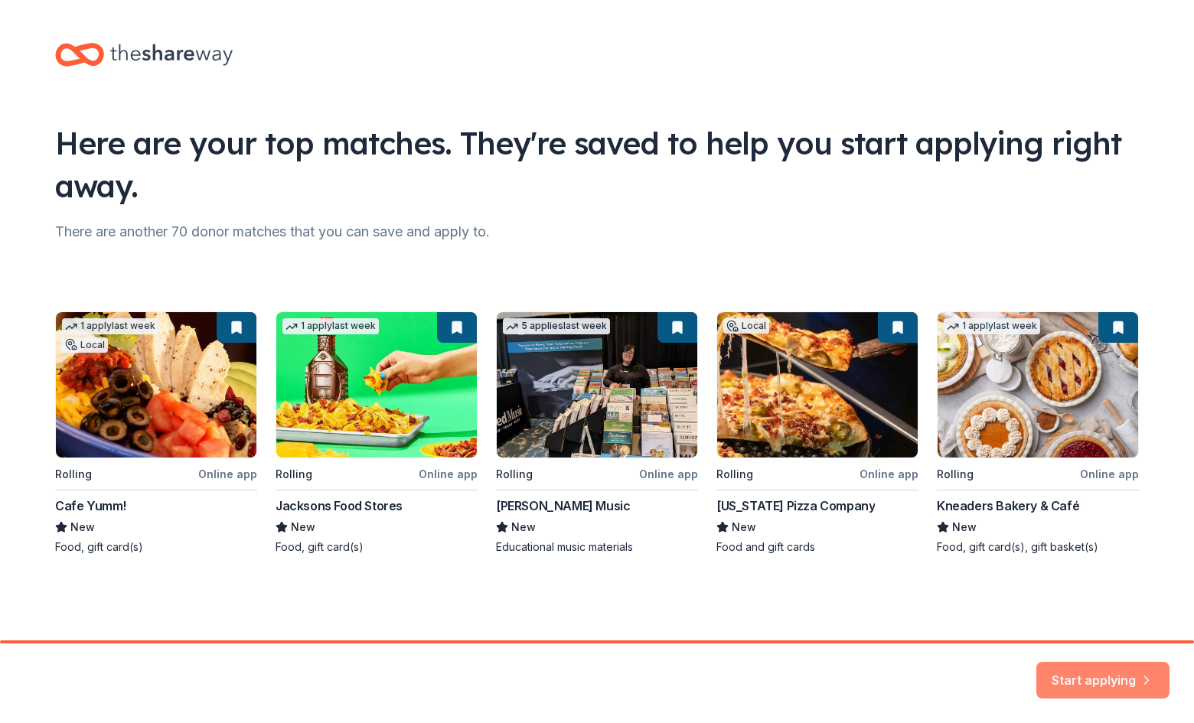
click at [1066, 670] on button "Start applying" at bounding box center [1103, 673] width 133 height 37
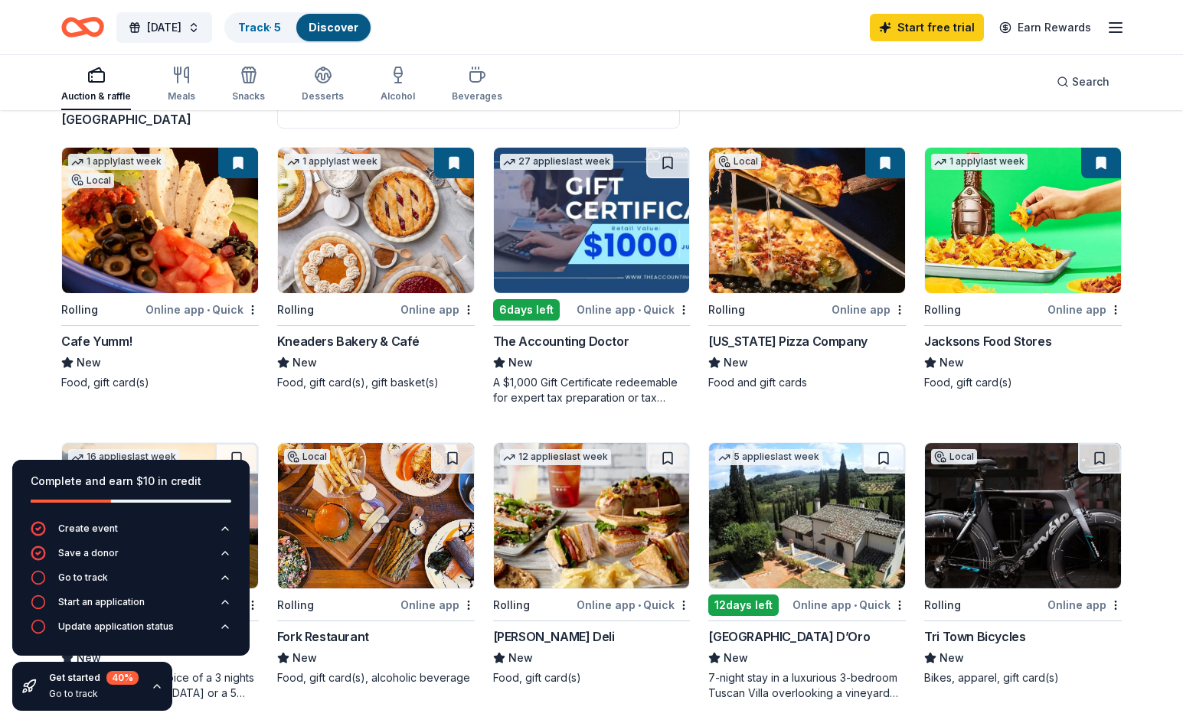
scroll to position [136, 0]
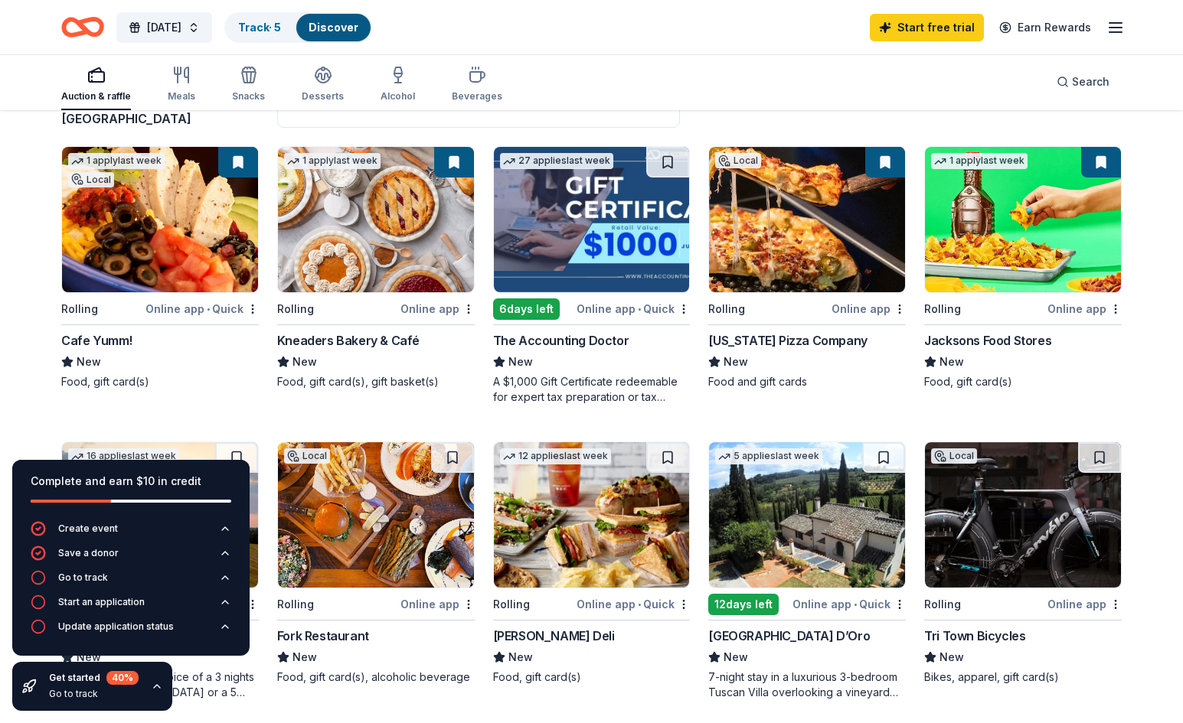
click at [193, 315] on div "Online app • Quick" at bounding box center [201, 308] width 113 height 19
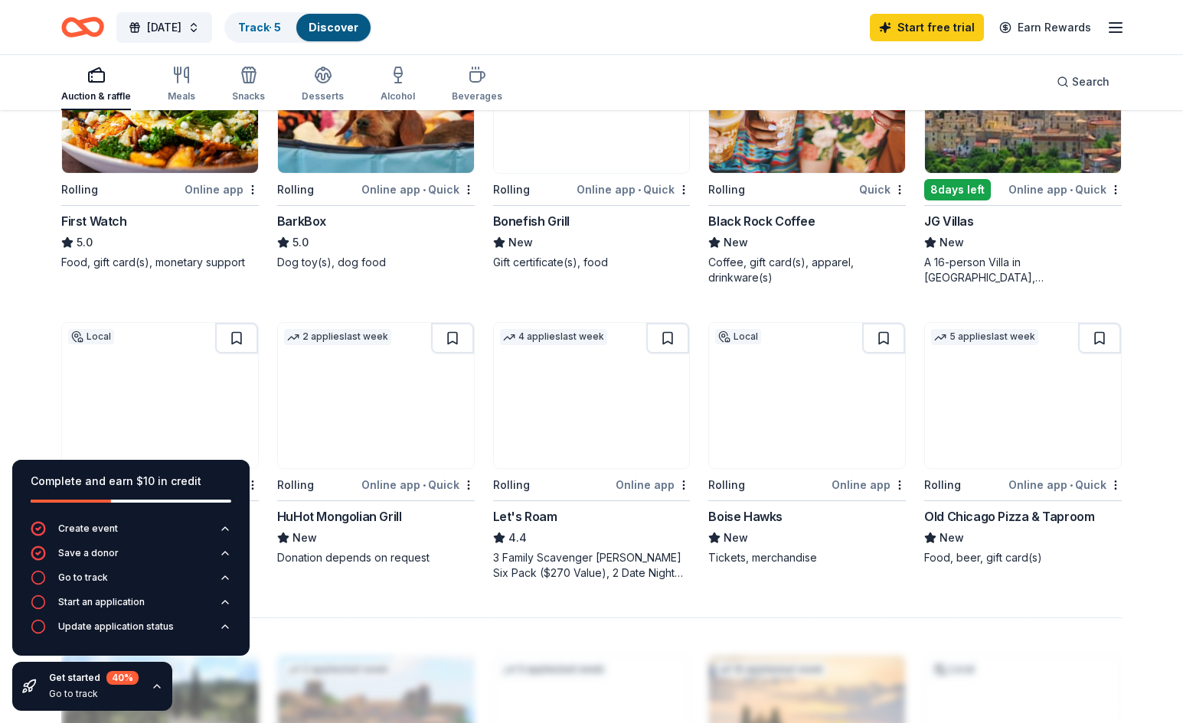
scroll to position [847, 0]
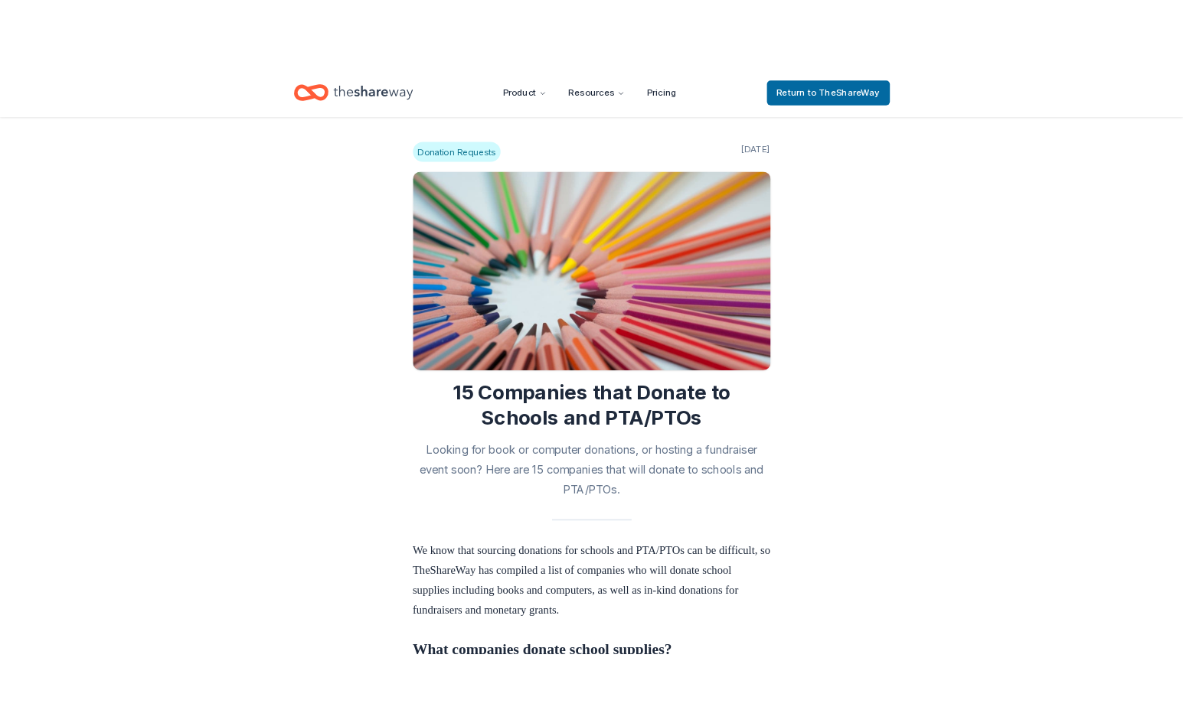
scroll to position [926, 0]
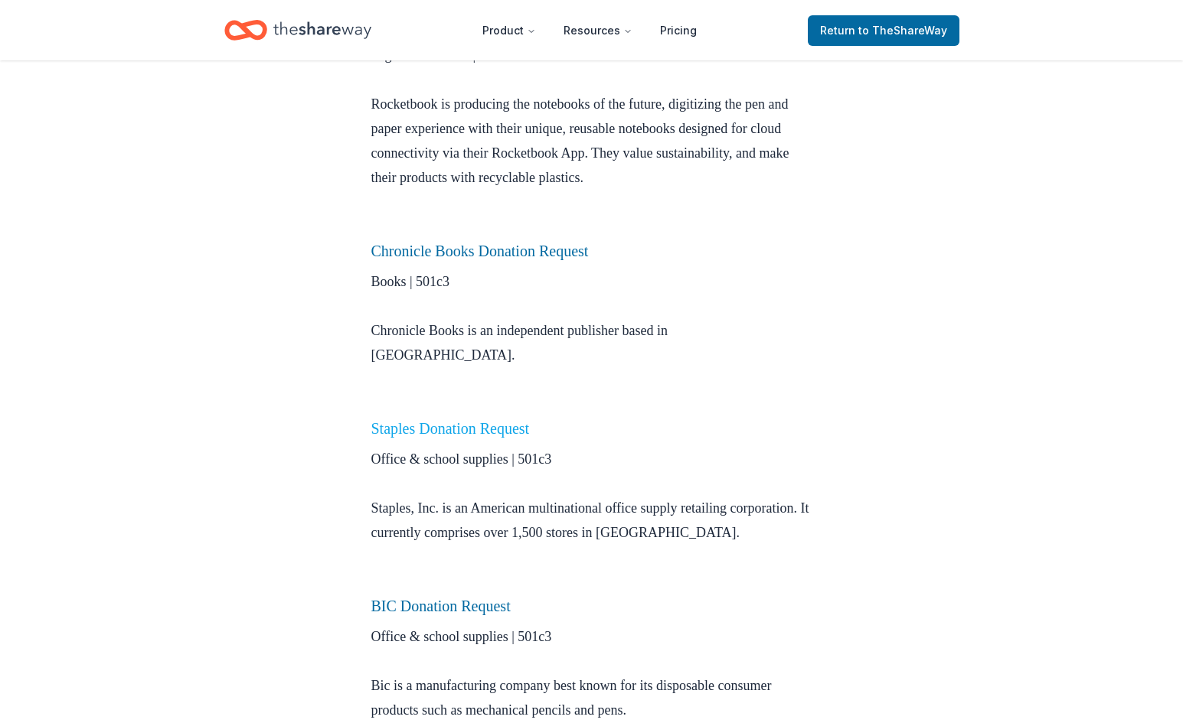
click at [443, 420] on link "Staples Donation Request" at bounding box center [450, 428] width 158 height 17
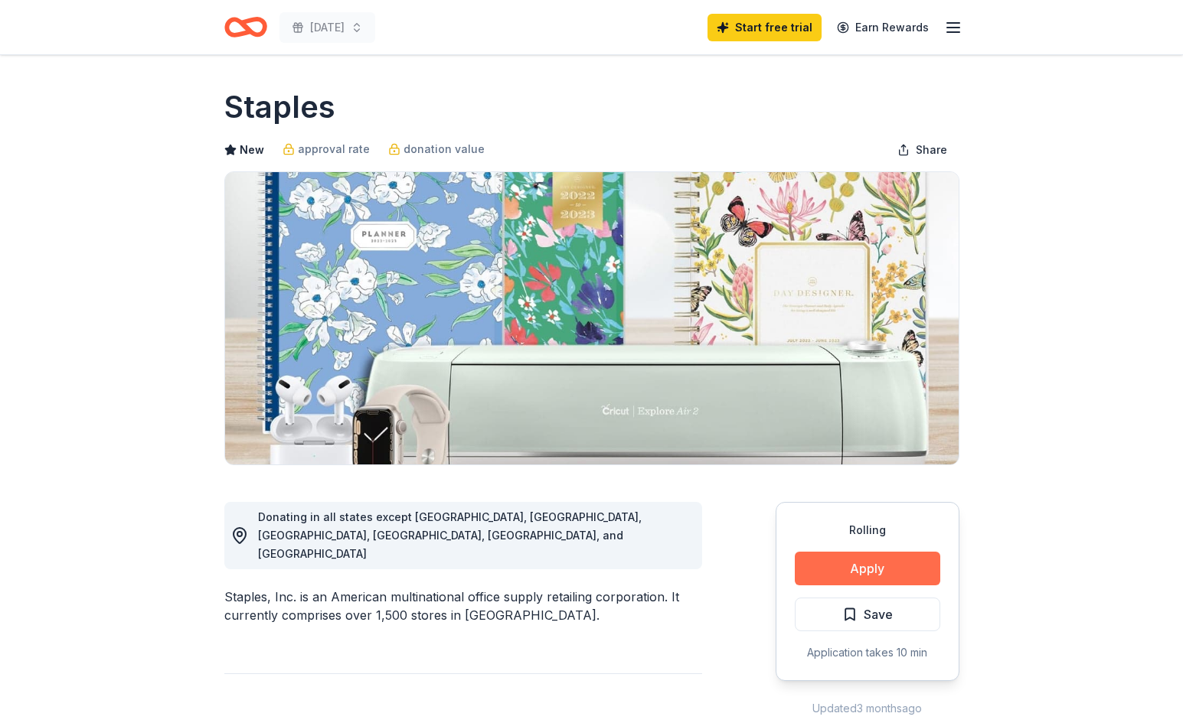
click at [865, 581] on button "Apply" at bounding box center [867, 569] width 145 height 34
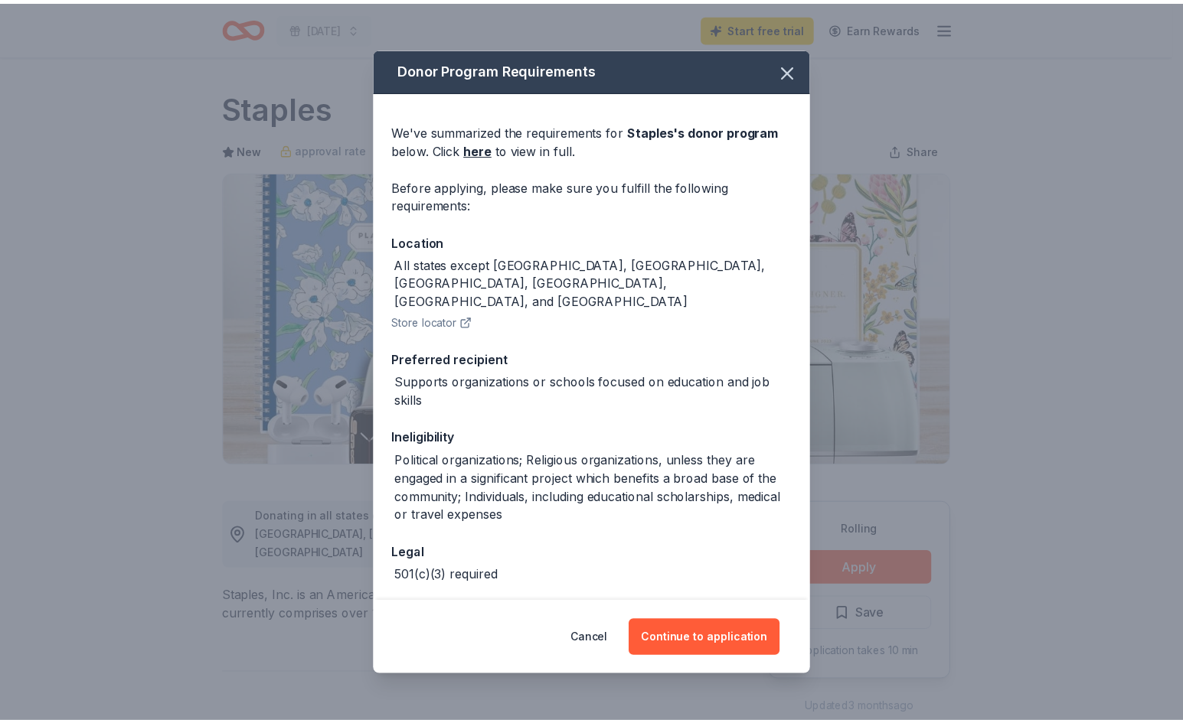
scroll to position [27, 0]
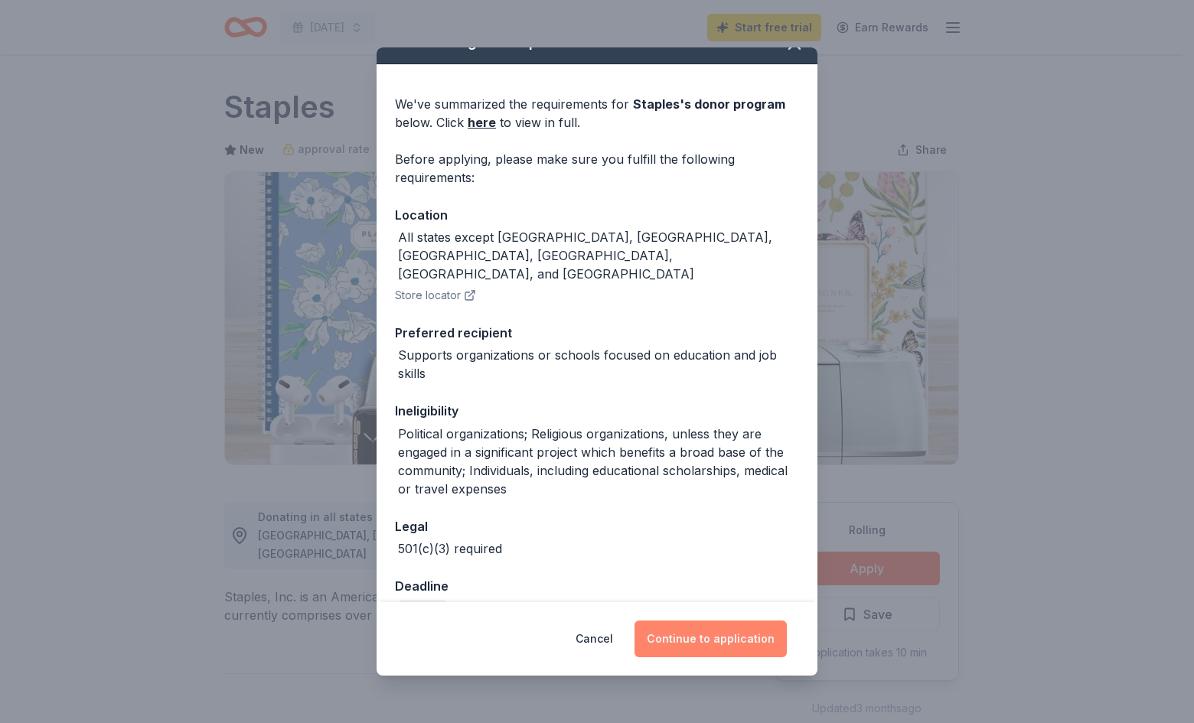
click at [704, 640] on button "Continue to application" at bounding box center [711, 639] width 152 height 37
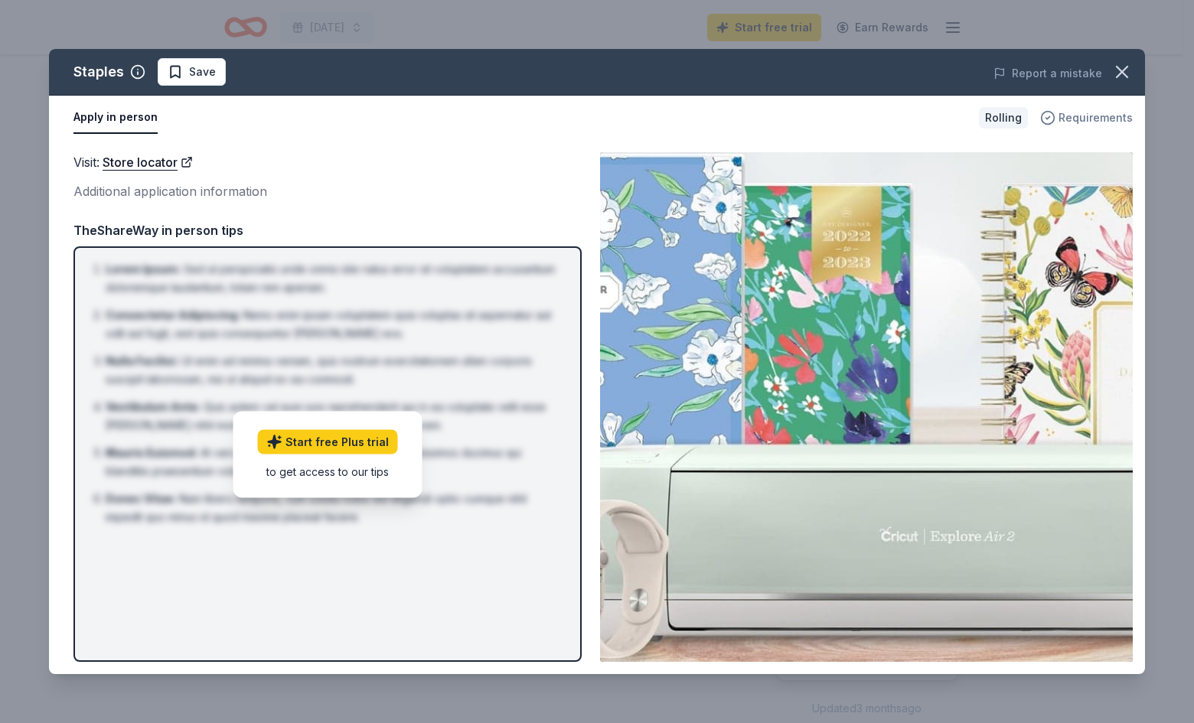
click at [1111, 121] on span "Requirements" at bounding box center [1096, 118] width 74 height 18
click at [1123, 75] on icon "button" at bounding box center [1122, 71] width 21 height 21
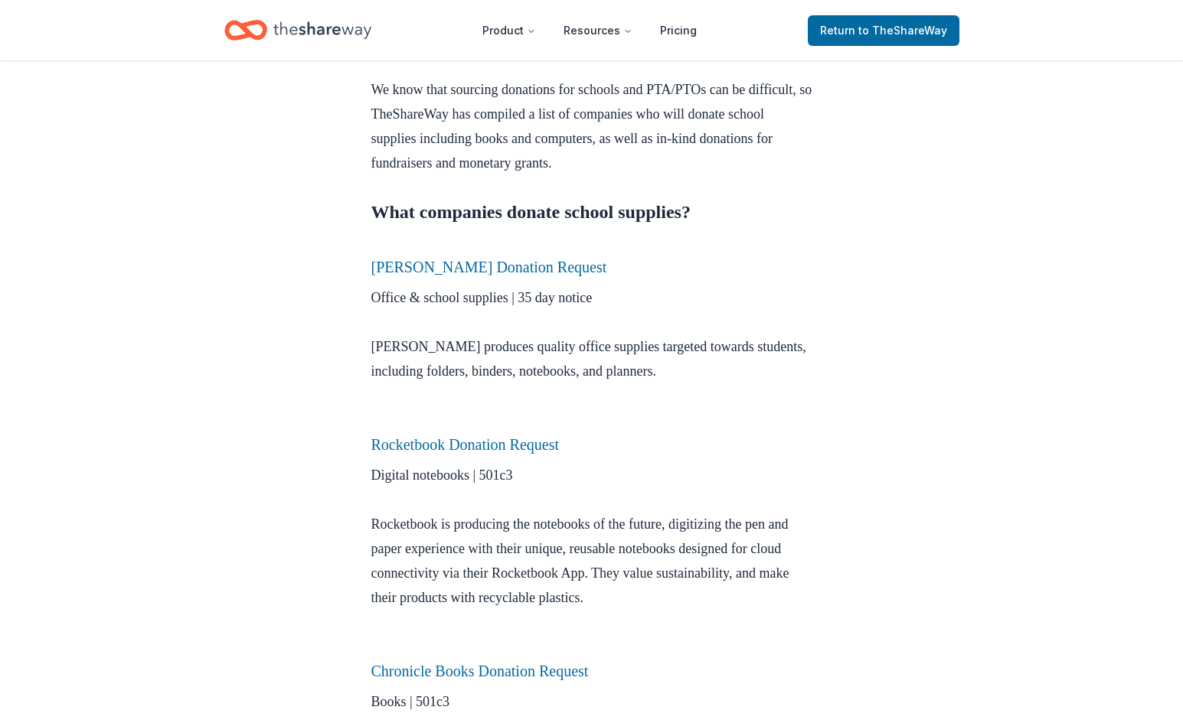
scroll to position [508, 0]
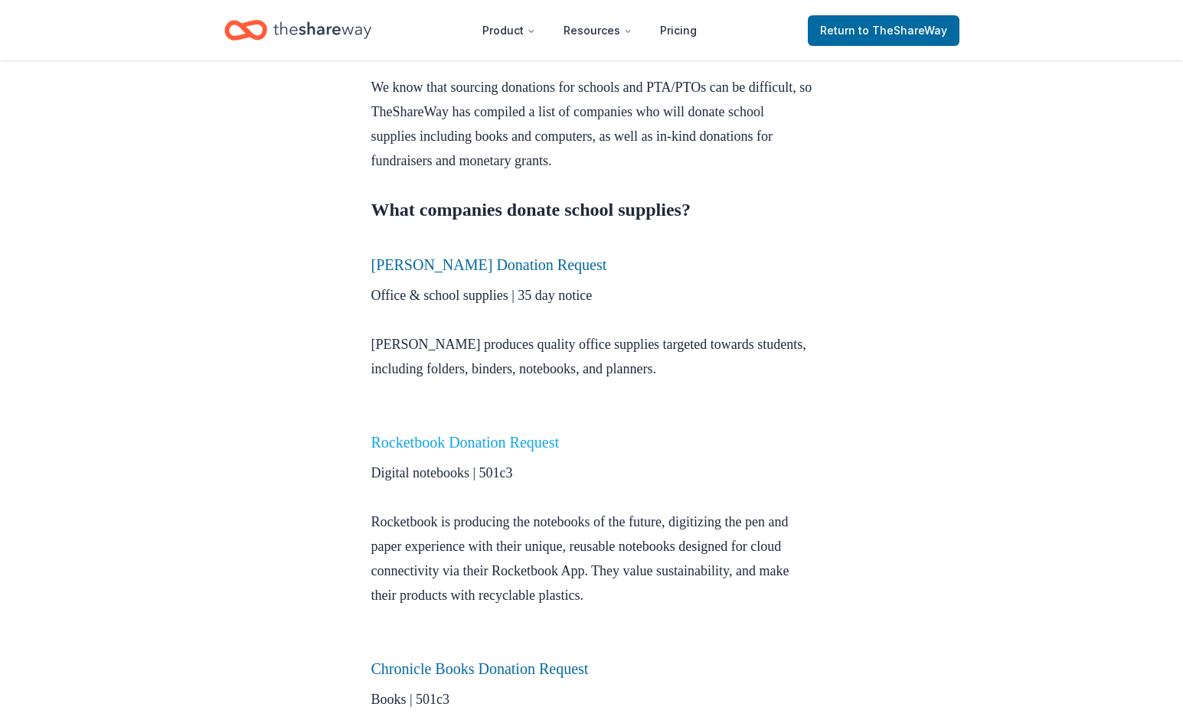
click at [486, 449] on link "Rocketbook Donation Request" at bounding box center [465, 442] width 188 height 17
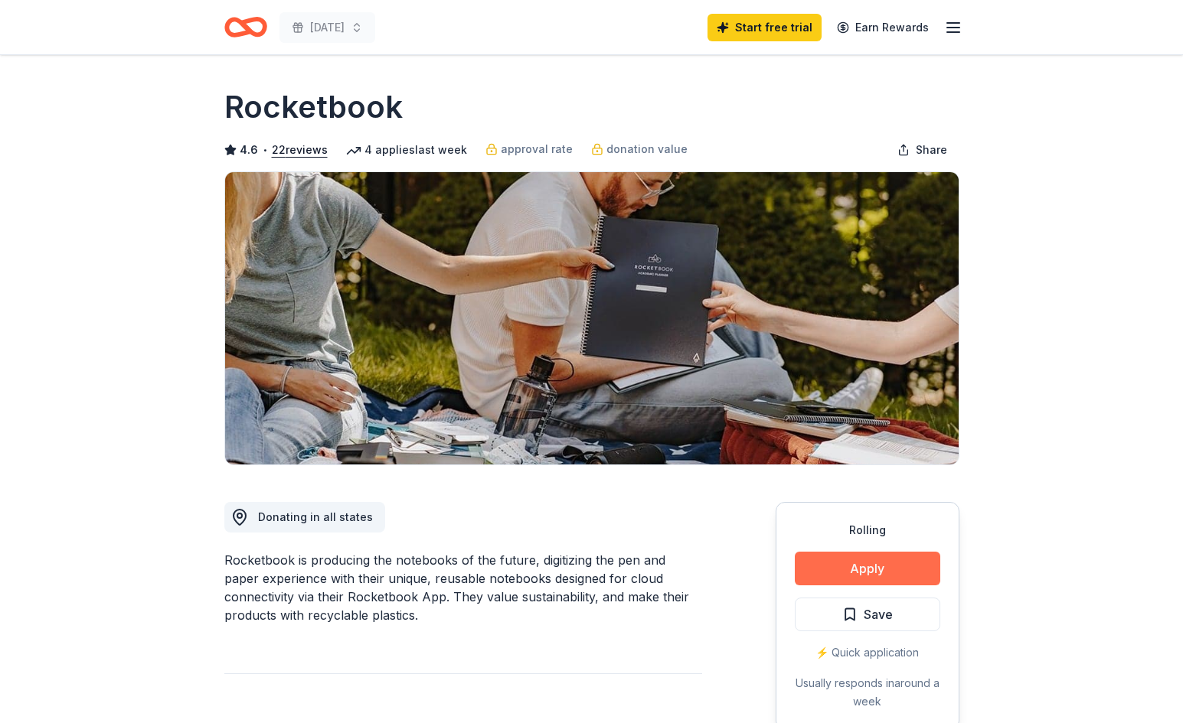
click at [882, 567] on button "Apply" at bounding box center [867, 569] width 145 height 34
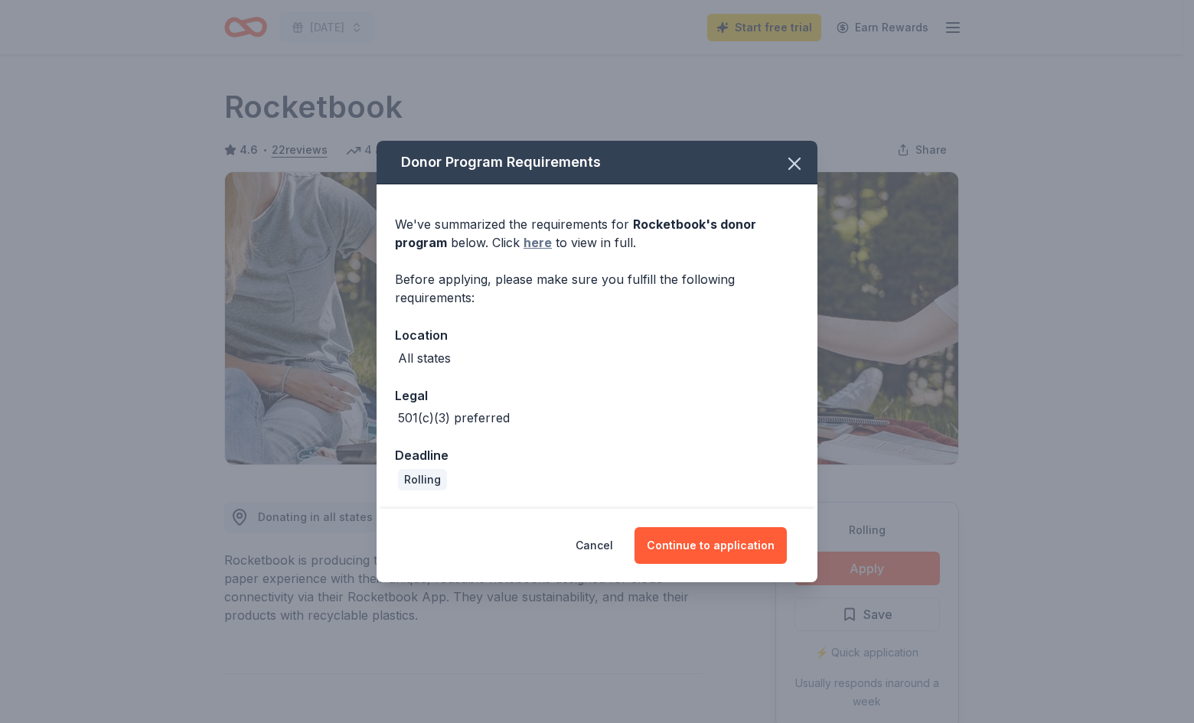
click at [541, 241] on link "here" at bounding box center [538, 243] width 28 height 18
click at [661, 543] on button "Continue to application" at bounding box center [711, 545] width 152 height 37
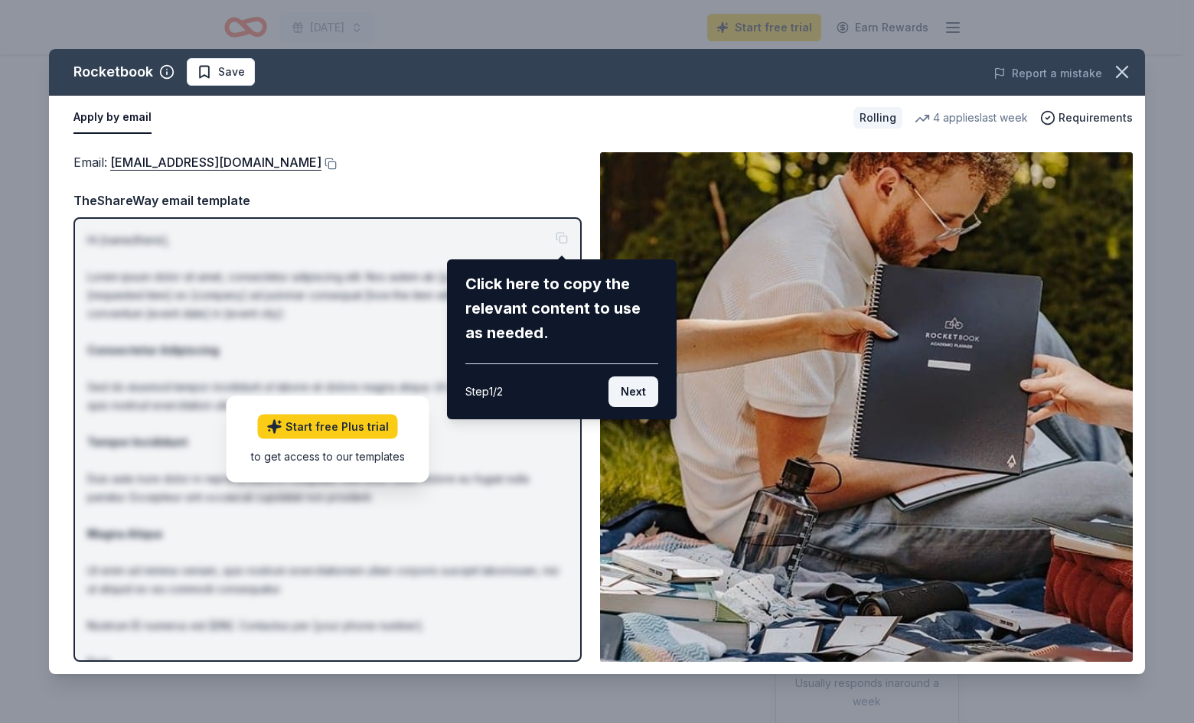
click at [646, 395] on button "Next" at bounding box center [634, 392] width 50 height 31
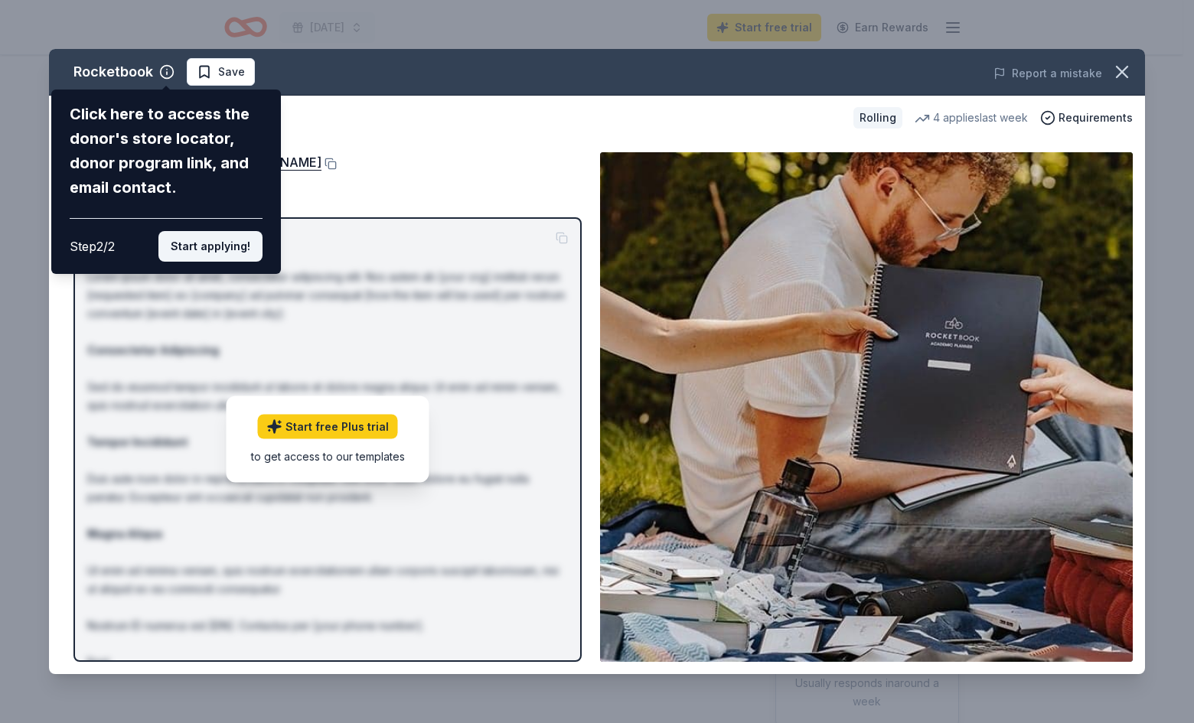
click at [220, 243] on button "Start applying!" at bounding box center [210, 246] width 104 height 31
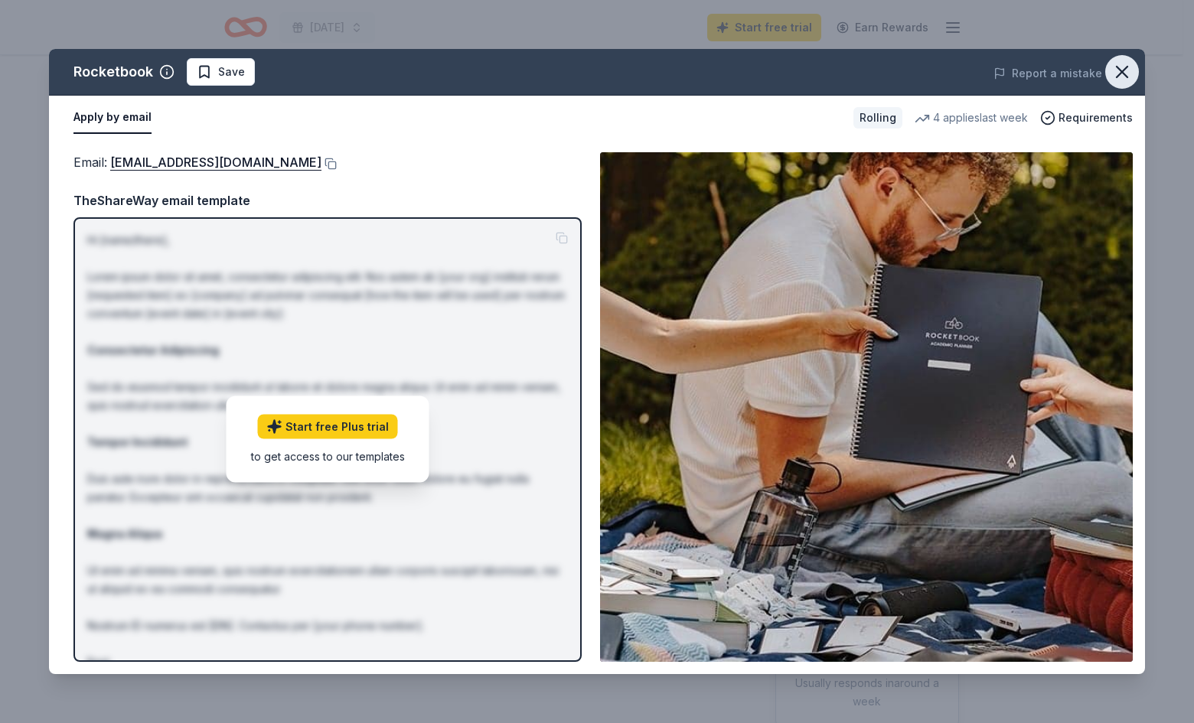
click at [1126, 67] on icon "button" at bounding box center [1122, 72] width 11 height 11
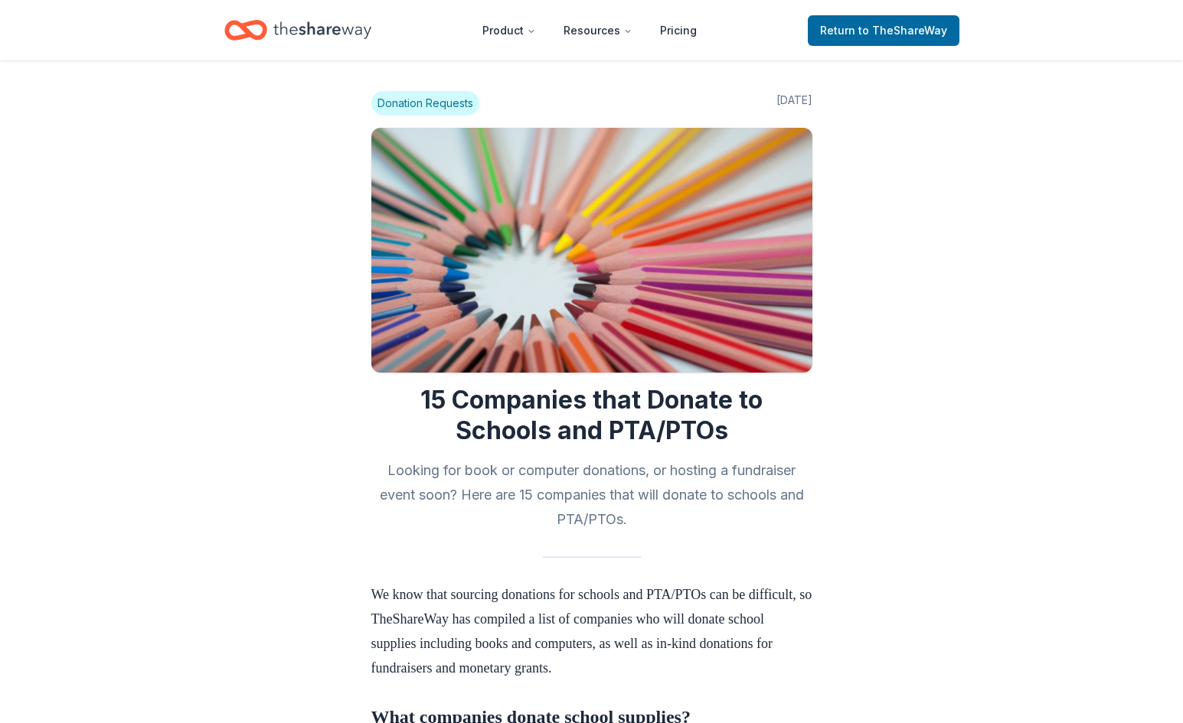
scroll to position [504, 0]
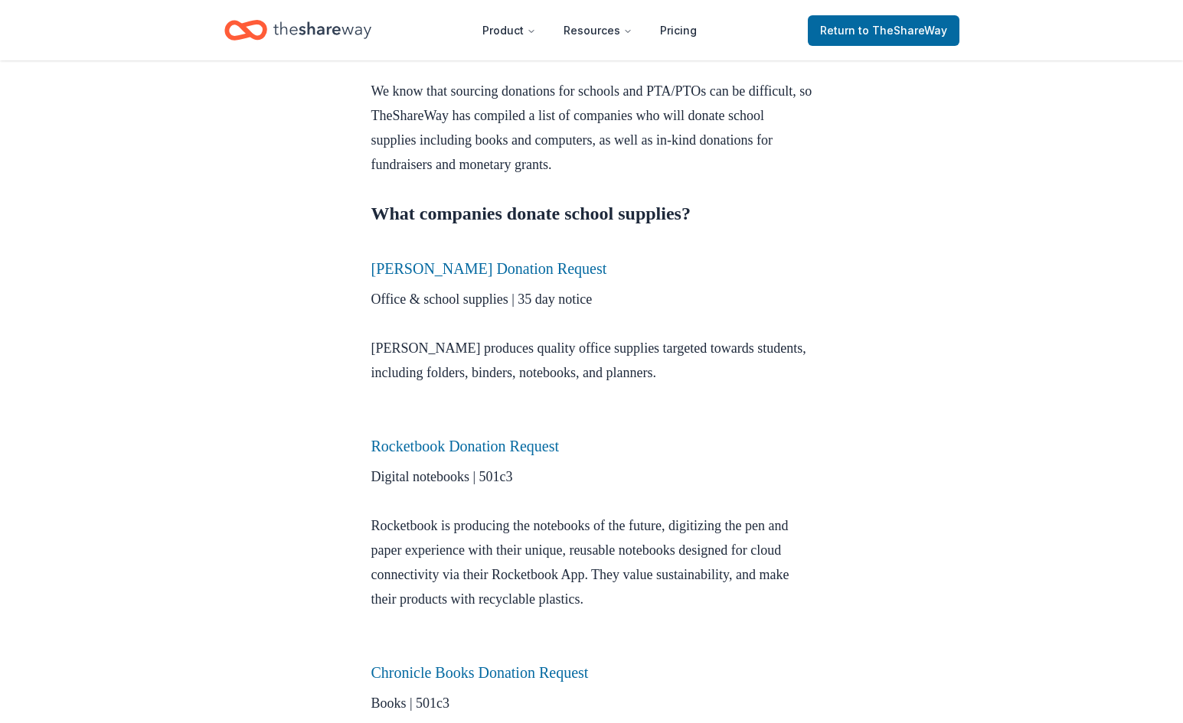
click at [421, 269] on link "[PERSON_NAME] Donation Request" at bounding box center [489, 268] width 236 height 17
click at [439, 267] on link "[PERSON_NAME] Donation Request" at bounding box center [489, 268] width 236 height 17
click at [412, 266] on link "[PERSON_NAME] Donation Request" at bounding box center [489, 268] width 236 height 17
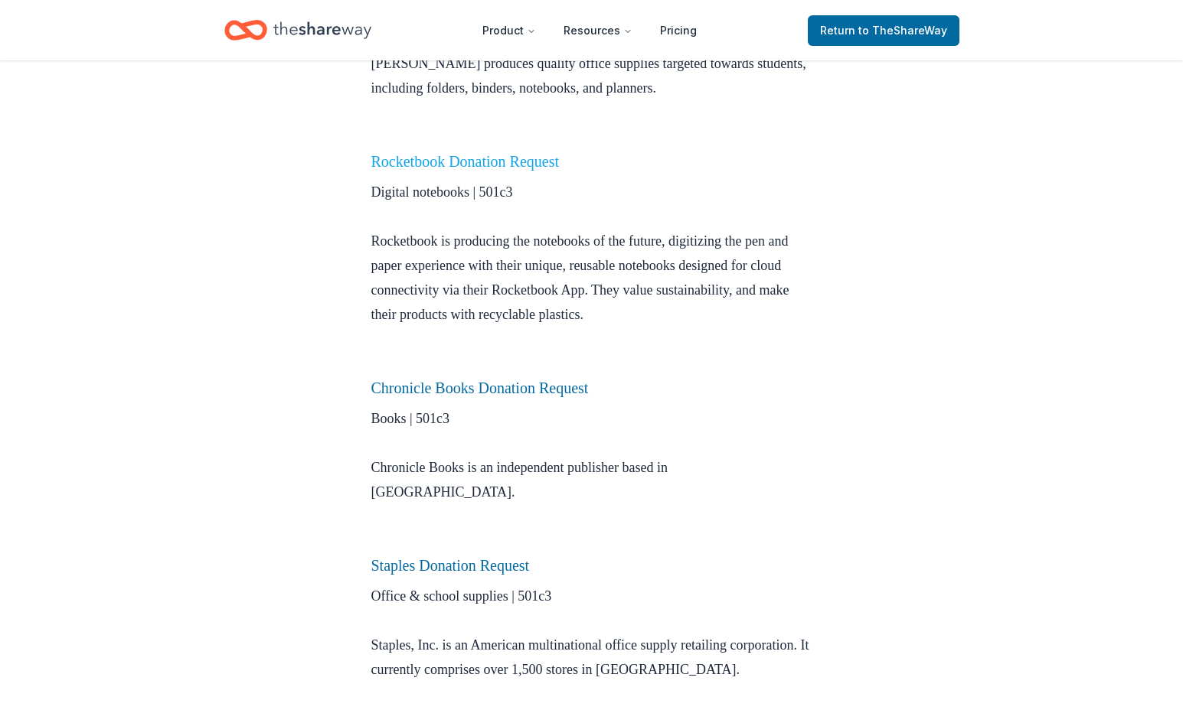
scroll to position [791, 0]
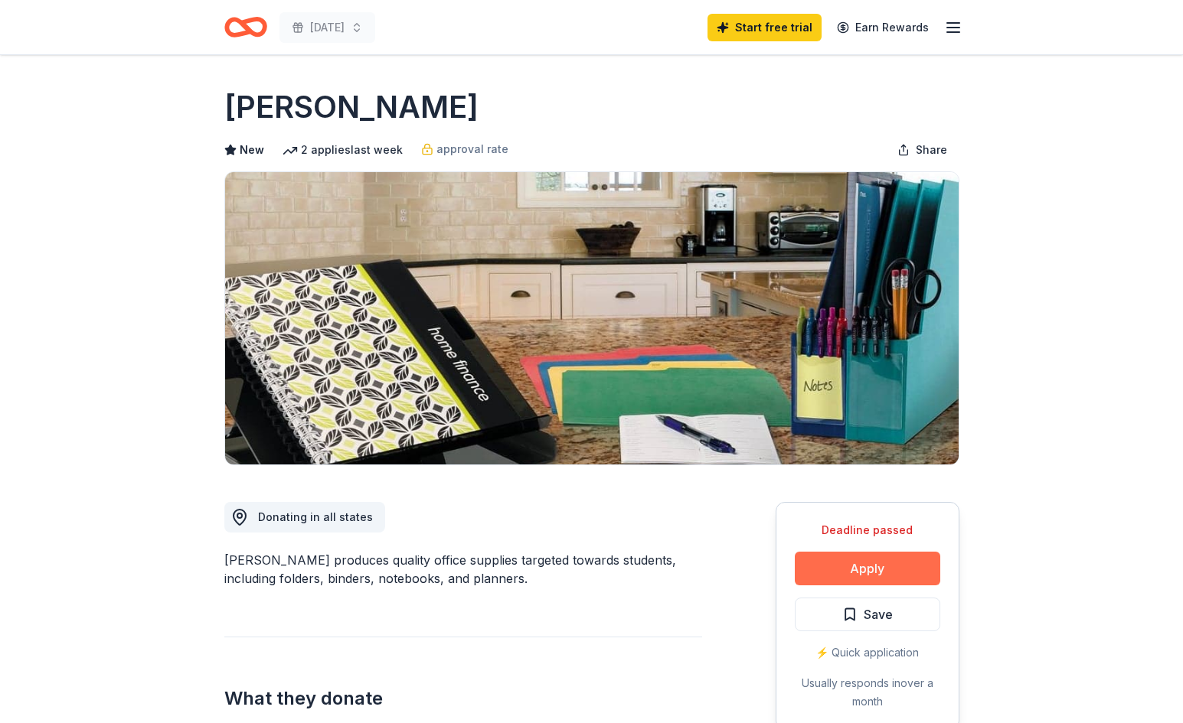
click at [852, 563] on button "Apply" at bounding box center [867, 569] width 145 height 34
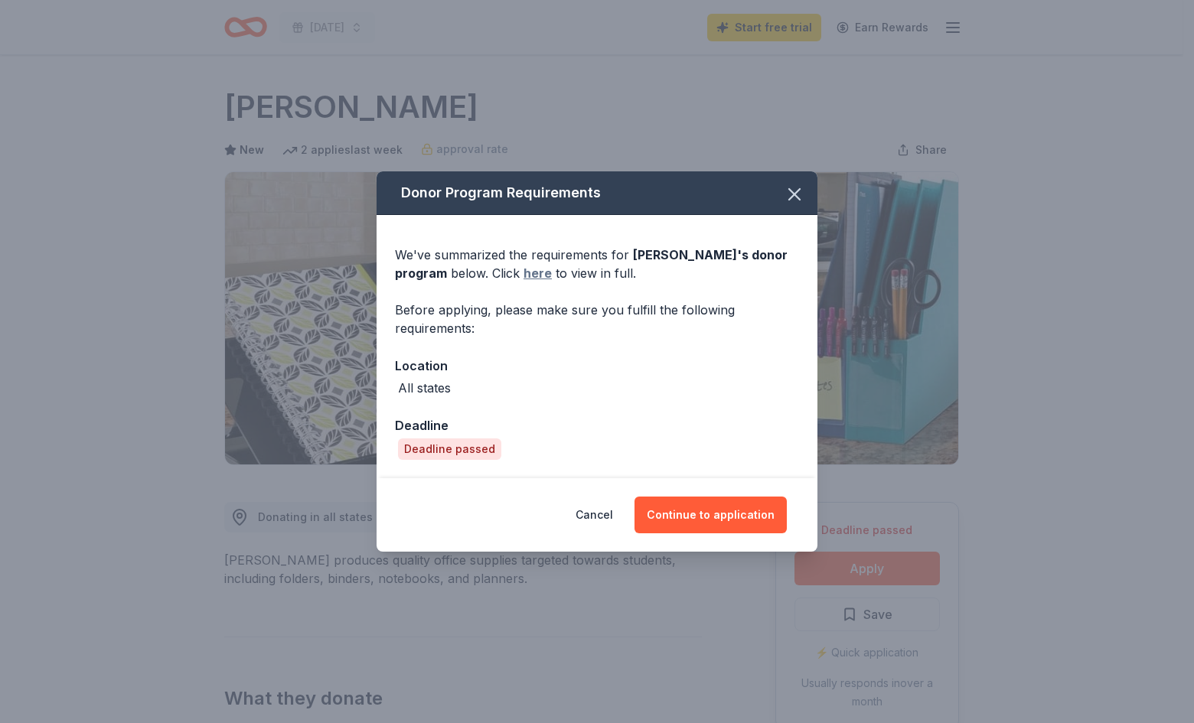
click at [524, 269] on link "here" at bounding box center [538, 273] width 28 height 18
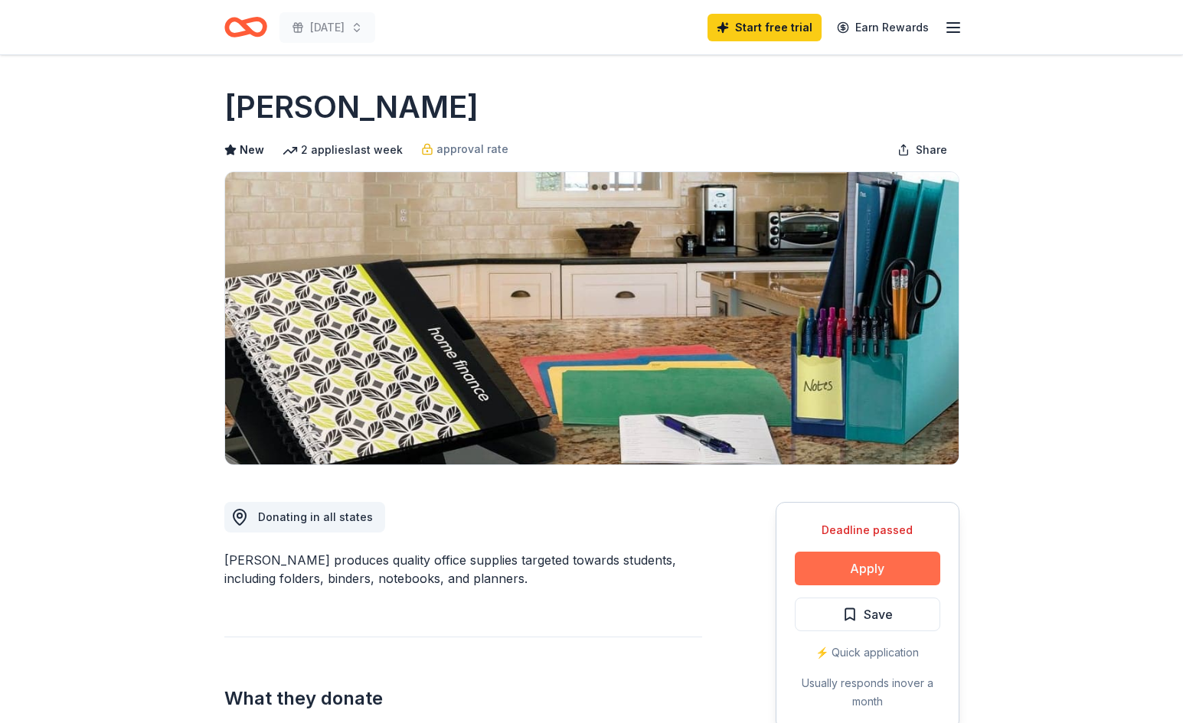
click at [861, 560] on button "Apply" at bounding box center [867, 569] width 145 height 34
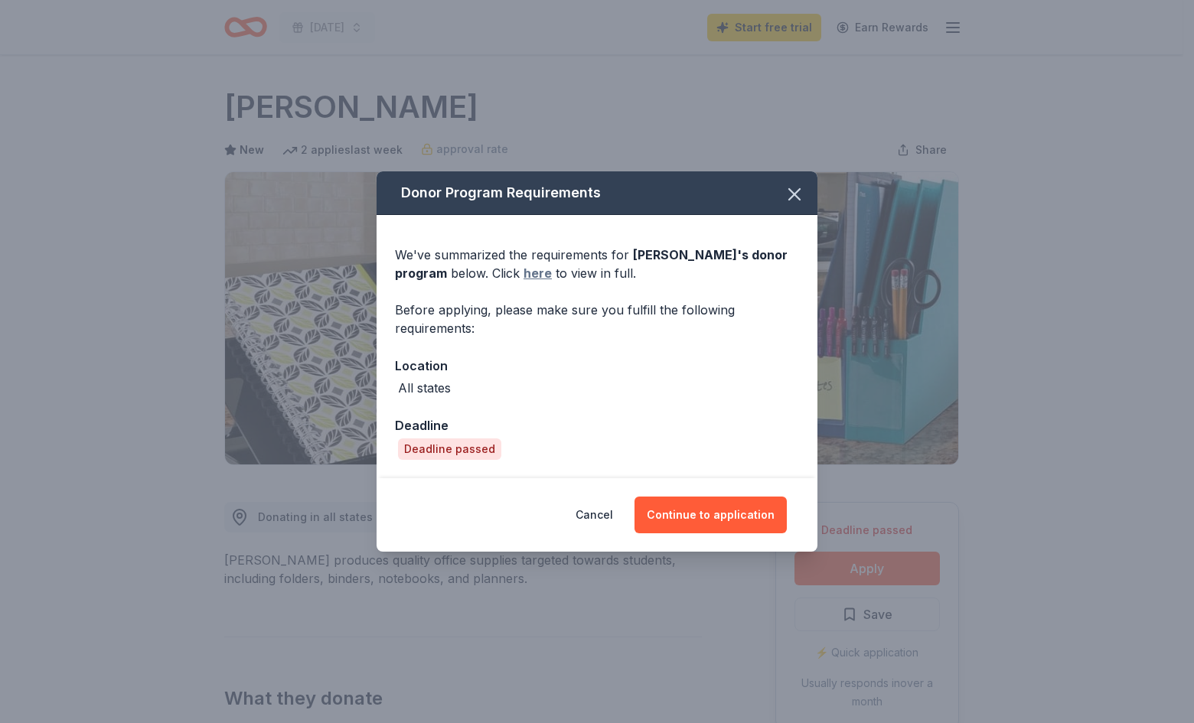
click at [524, 273] on link "here" at bounding box center [538, 273] width 28 height 18
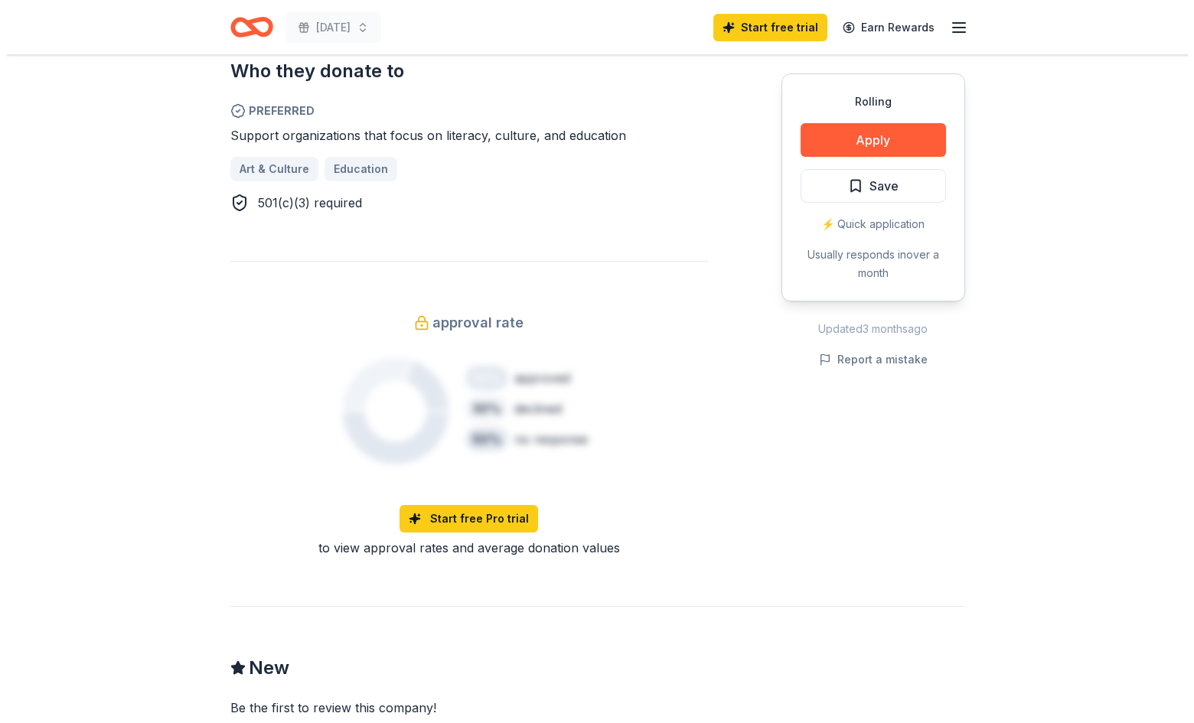
scroll to position [838, 0]
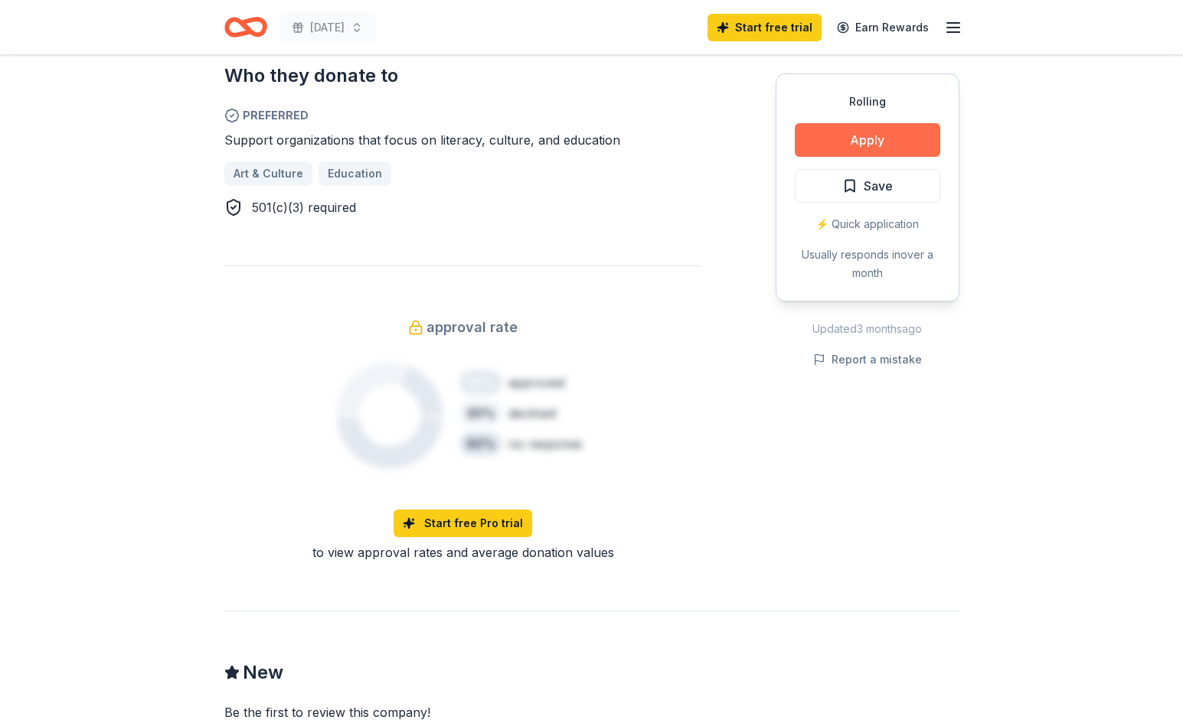
click at [881, 146] on button "Apply" at bounding box center [867, 140] width 145 height 34
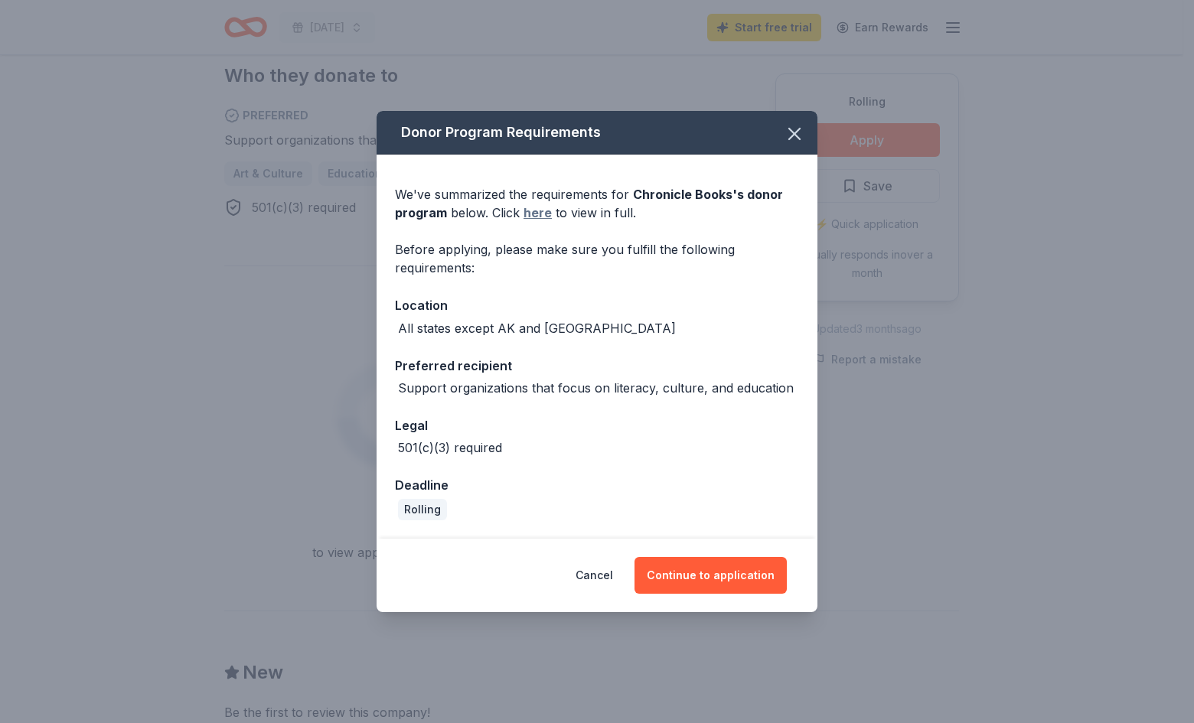
click at [544, 215] on link "here" at bounding box center [538, 213] width 28 height 18
click at [541, 214] on link "here" at bounding box center [538, 213] width 28 height 18
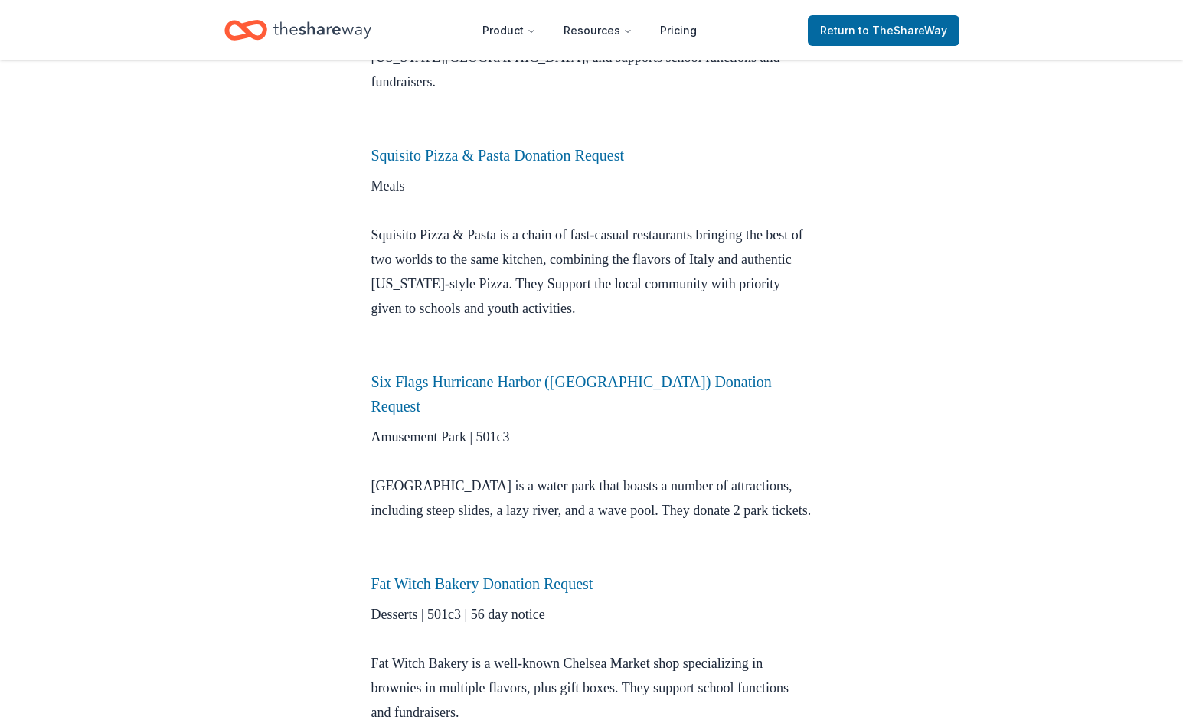
scroll to position [3219, 0]
drag, startPoint x: 402, startPoint y: 264, endPoint x: 709, endPoint y: 263, distance: 307.0
click at [709, 263] on p "Meals Squisito Pizza & Pasta is a chain of fast-casual restaurants bringing the…" at bounding box center [591, 273] width 441 height 196
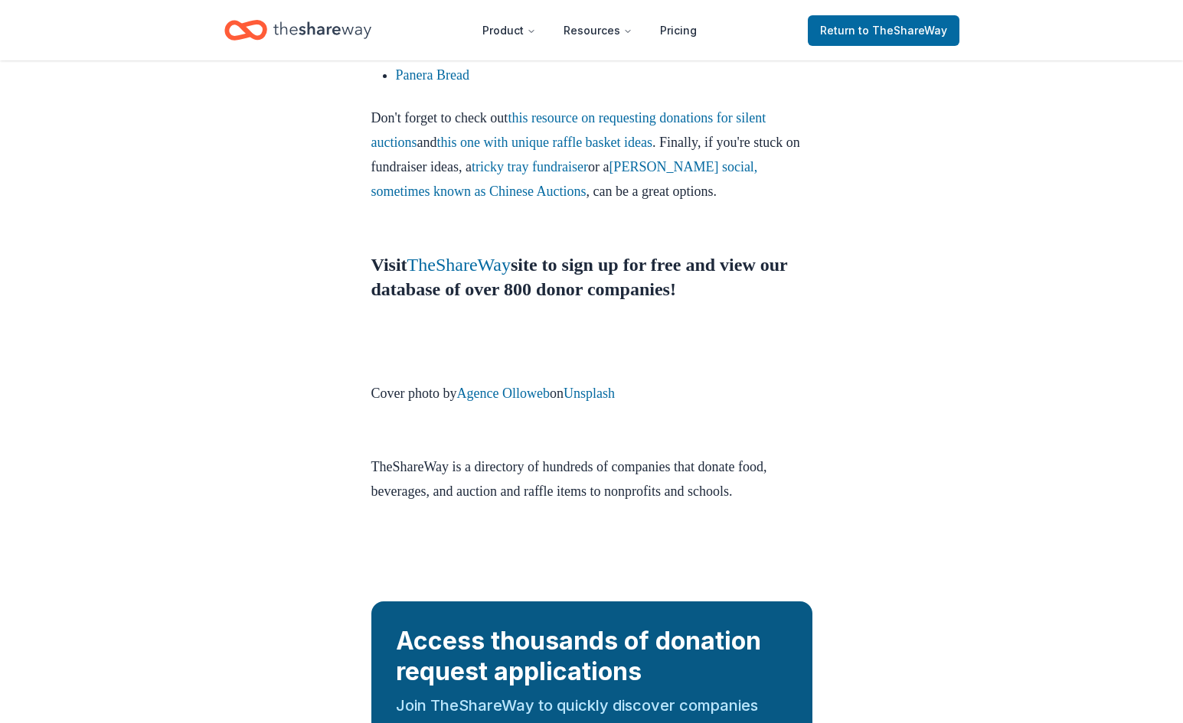
scroll to position [5178, 0]
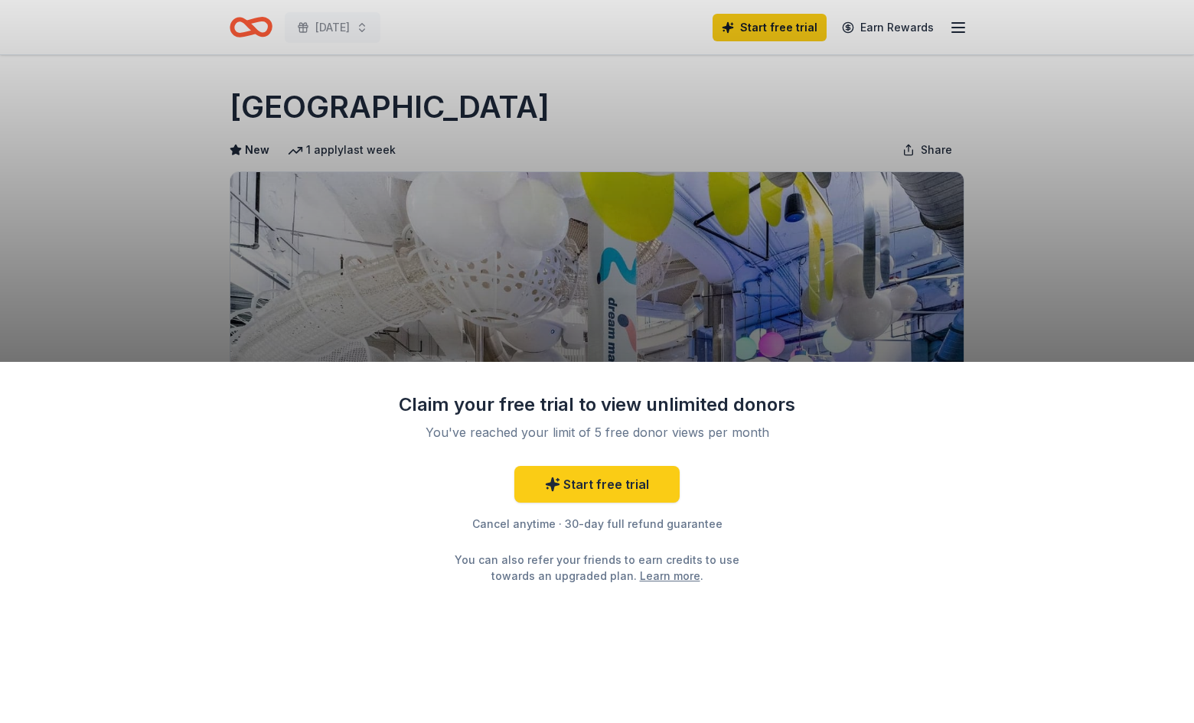
click at [341, 119] on div "Claim your free trial to view unlimited donors You've reached your limit of 5 f…" at bounding box center [597, 361] width 1194 height 723
click at [525, 524] on div "Cancel anytime · 30-day full refund guarantee" at bounding box center [597, 524] width 398 height 18
drag, startPoint x: 452, startPoint y: 440, endPoint x: 813, endPoint y: 423, distance: 361.0
click at [813, 423] on div "Claim your free trial to view unlimited donors You've reached your limit of 5 f…" at bounding box center [597, 543] width 1194 height 362
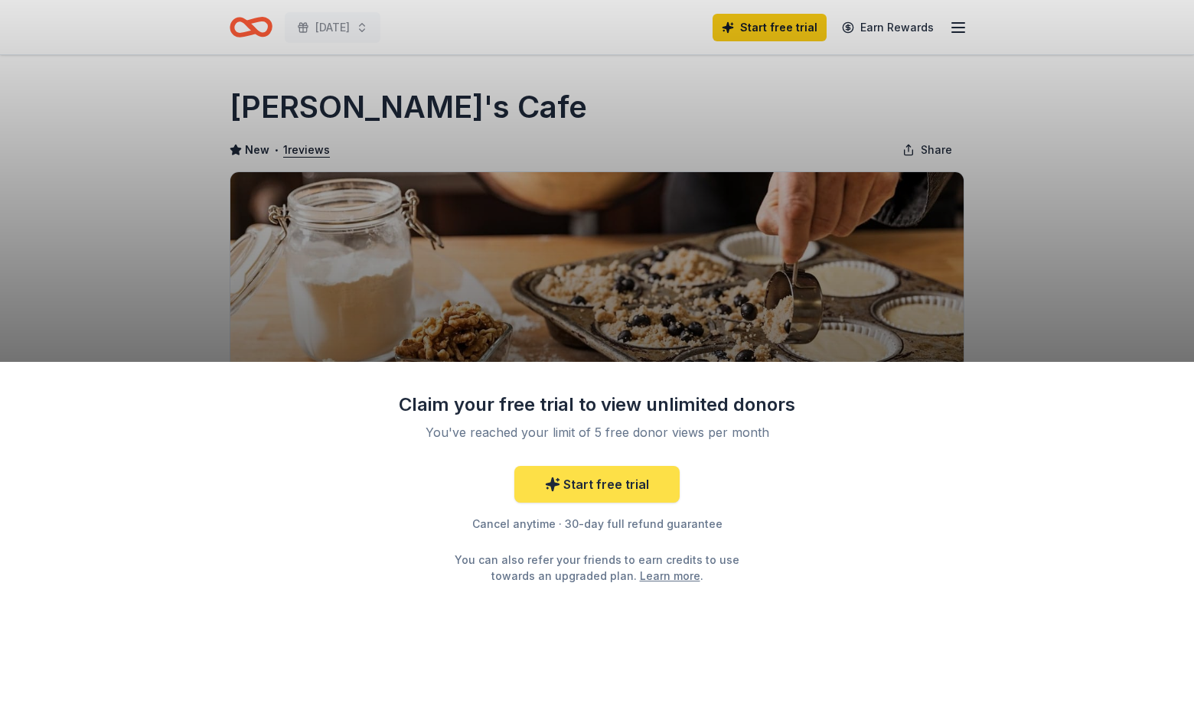
click at [619, 486] on link "Start free trial" at bounding box center [596, 484] width 165 height 37
